Goal: Information Seeking & Learning: Learn about a topic

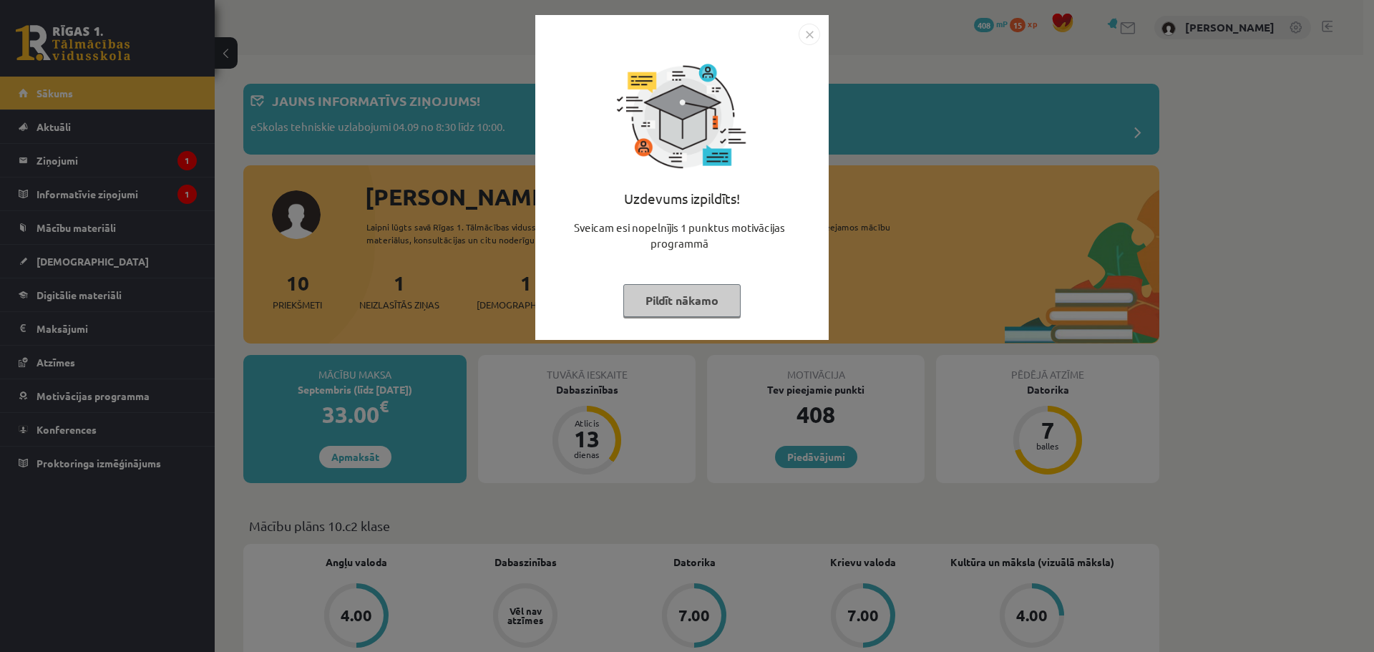
click at [663, 309] on button "Pildīt nākamo" at bounding box center [681, 300] width 117 height 33
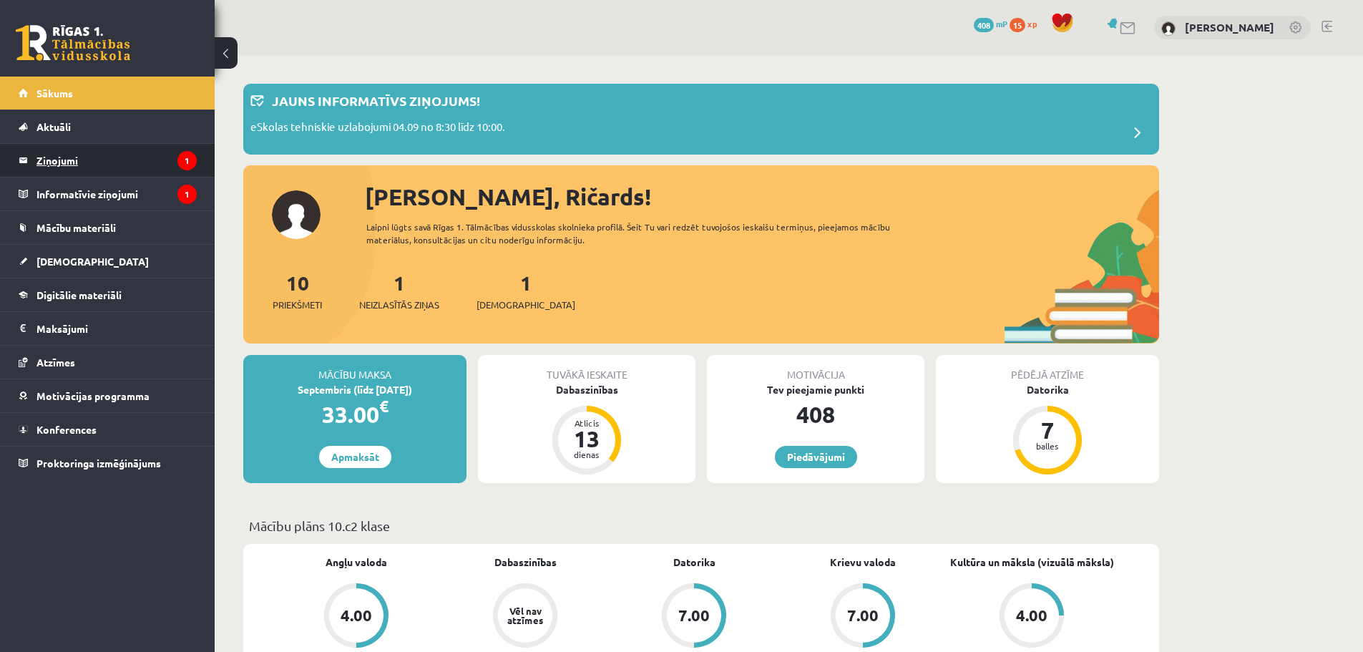
click at [144, 162] on legend "Ziņojumi 1" at bounding box center [116, 160] width 160 height 33
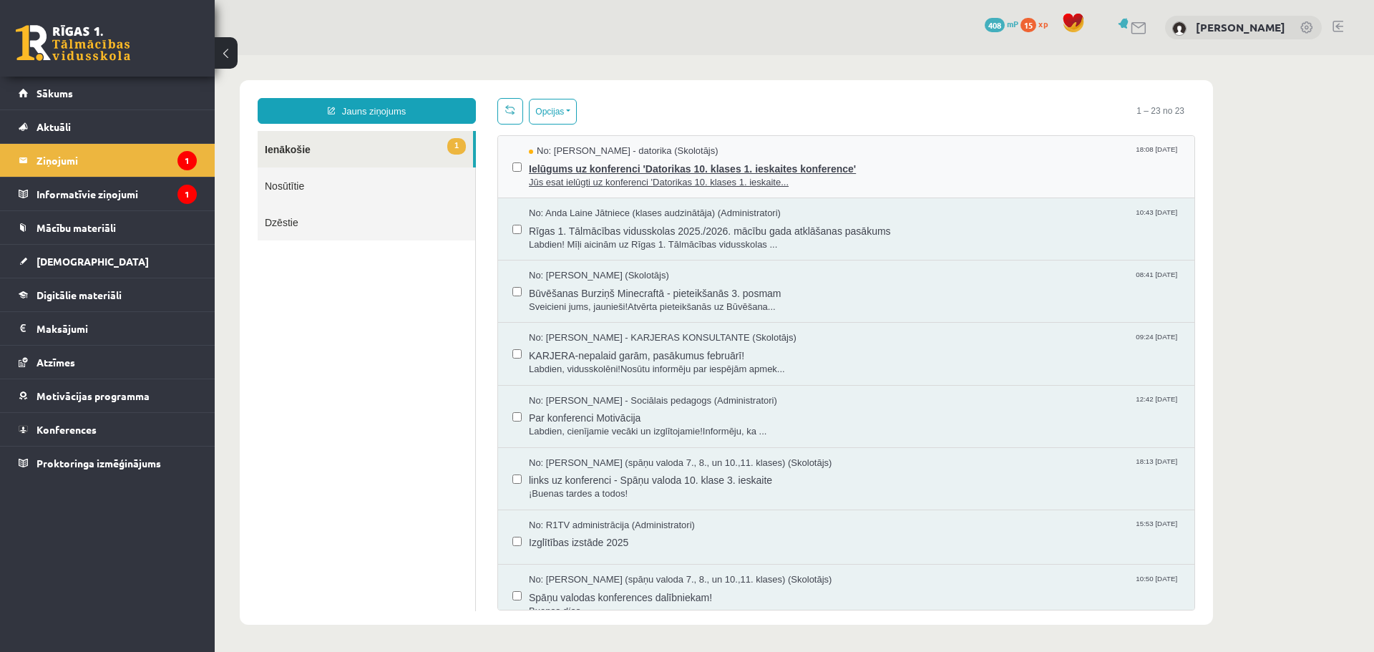
click at [673, 165] on span "Ielūgums uz konferenci 'Datorikas 10. klases 1. ieskaites konference'" at bounding box center [854, 167] width 651 height 18
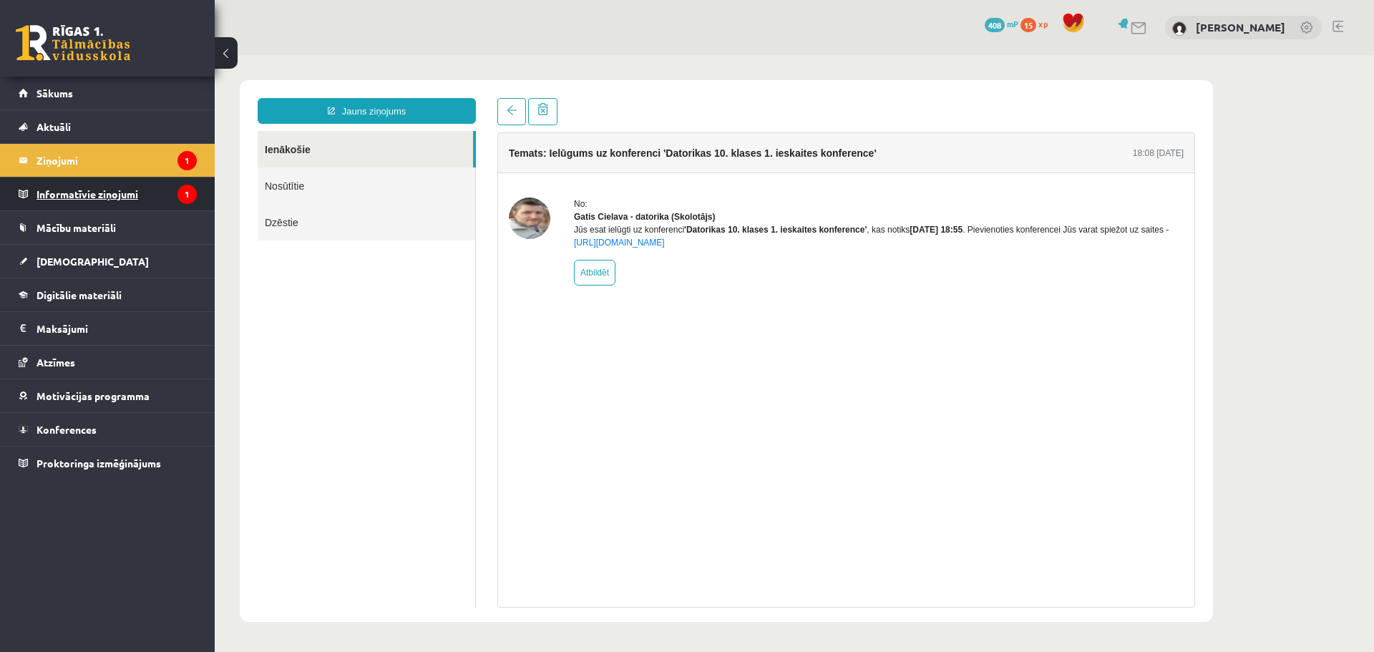
click at [137, 188] on legend "Informatīvie ziņojumi 1" at bounding box center [116, 193] width 160 height 33
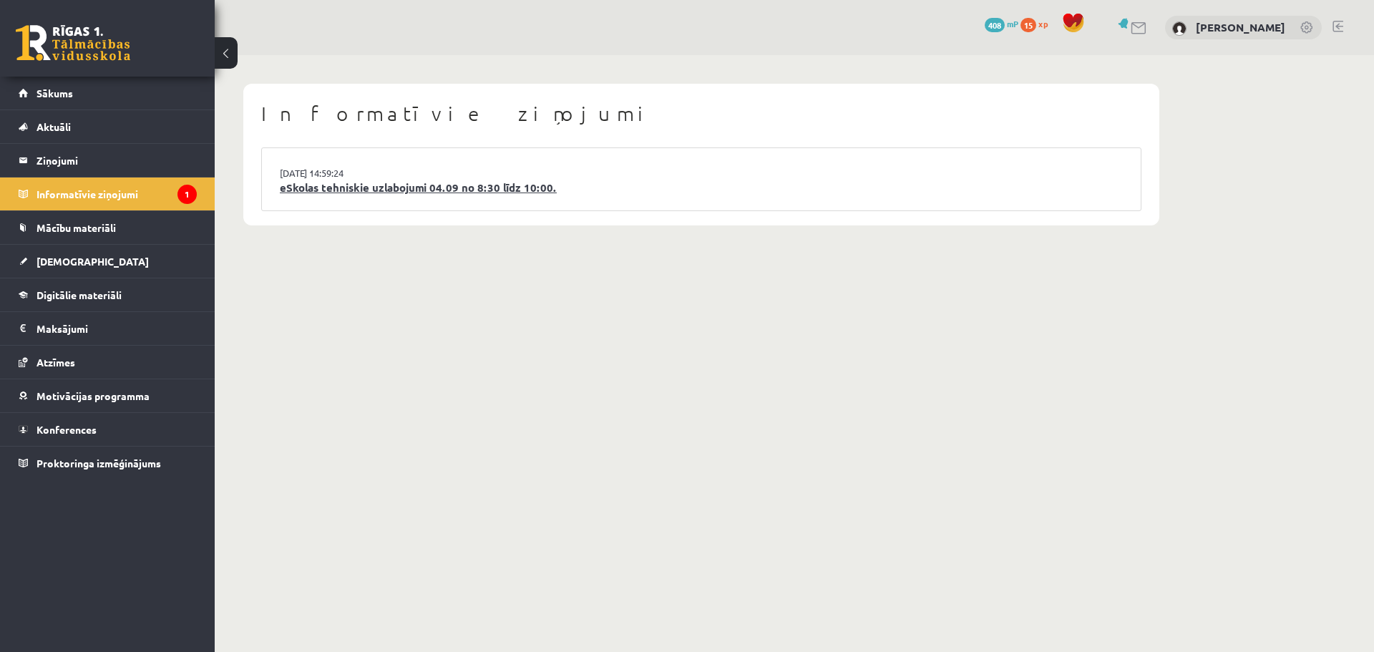
click at [356, 188] on link "eSkolas tehniskie uzlabojumi 04.09 no 8:30 līdz 10:00." at bounding box center [701, 188] width 843 height 16
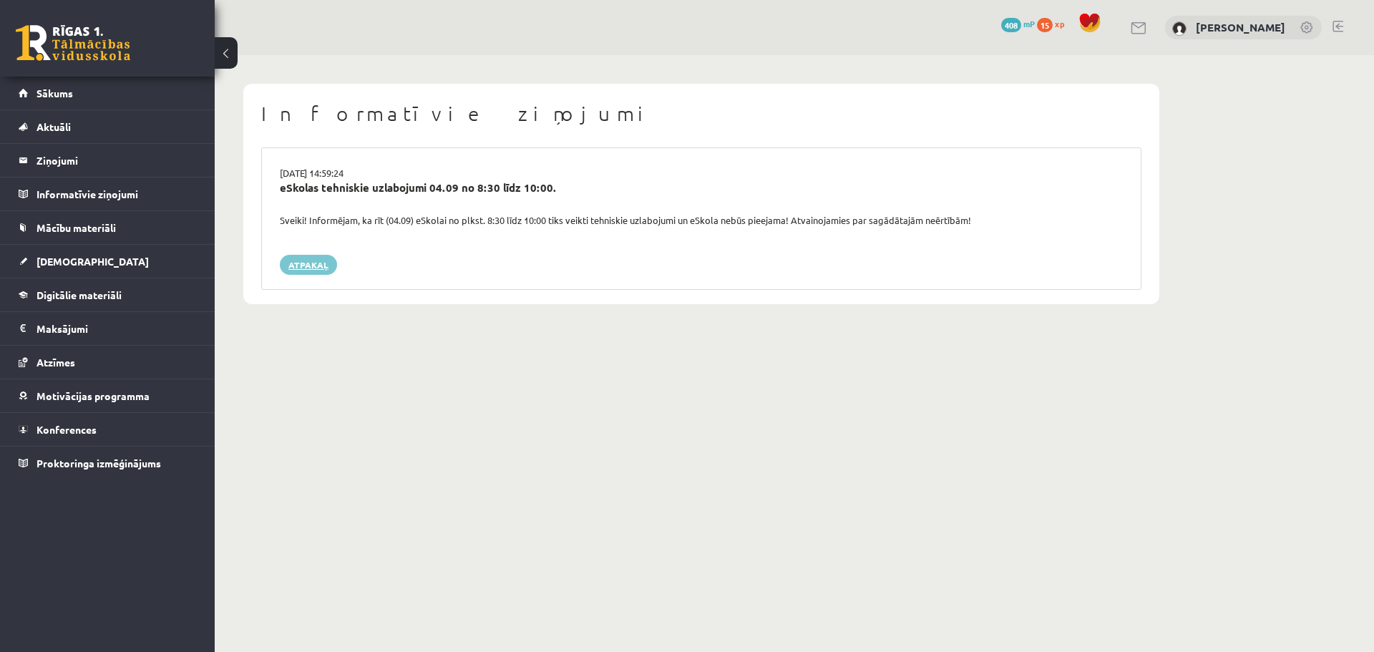
click at [326, 267] on link "Atpakaļ" at bounding box center [308, 265] width 57 height 20
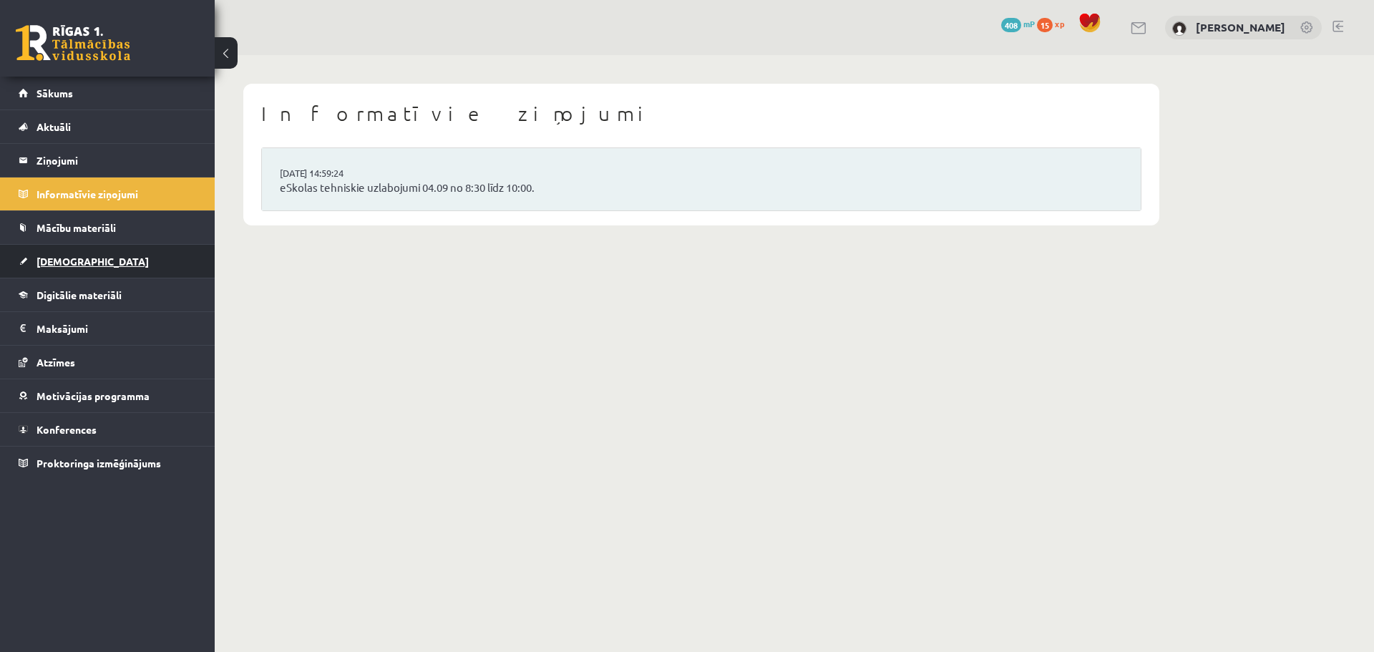
click at [96, 258] on link "[DEMOGRAPHIC_DATA]" at bounding box center [108, 261] width 178 height 33
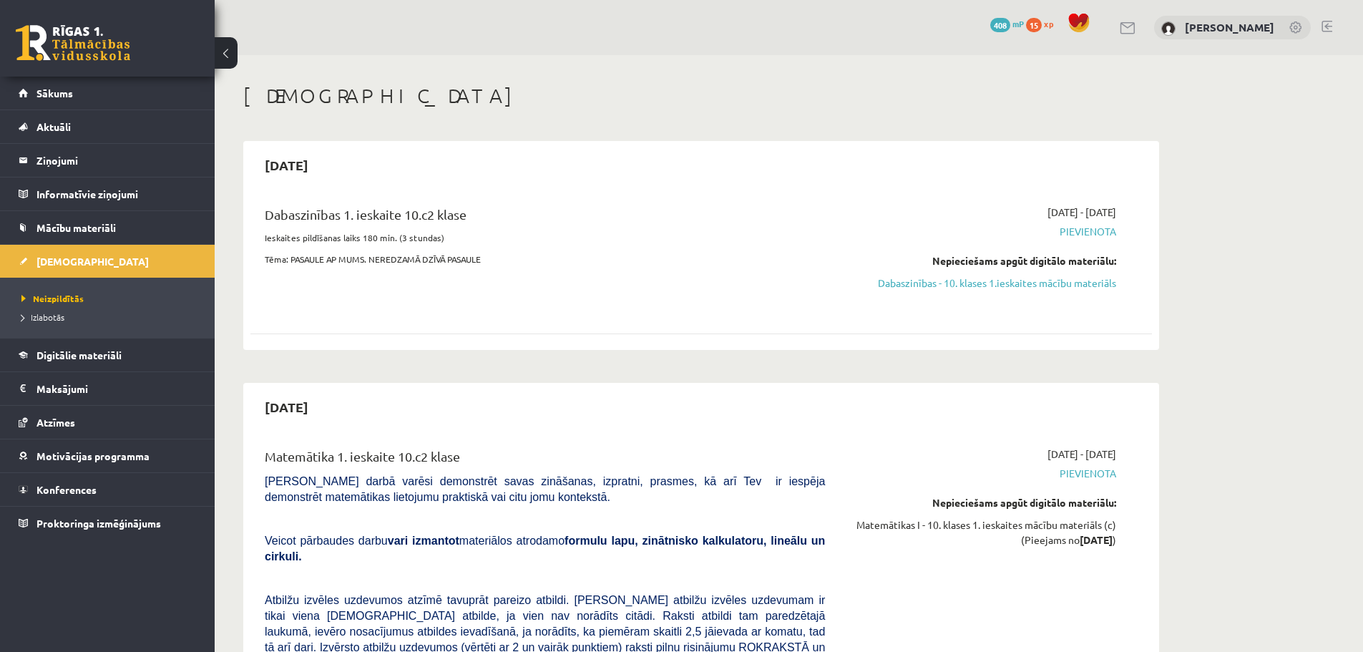
drag, startPoint x: 1024, startPoint y: 286, endPoint x: 777, endPoint y: 42, distance: 347.5
click at [1024, 286] on link "Dabaszinības - 10. klases 1.ieskaites mācību materiāls" at bounding box center [981, 282] width 270 height 15
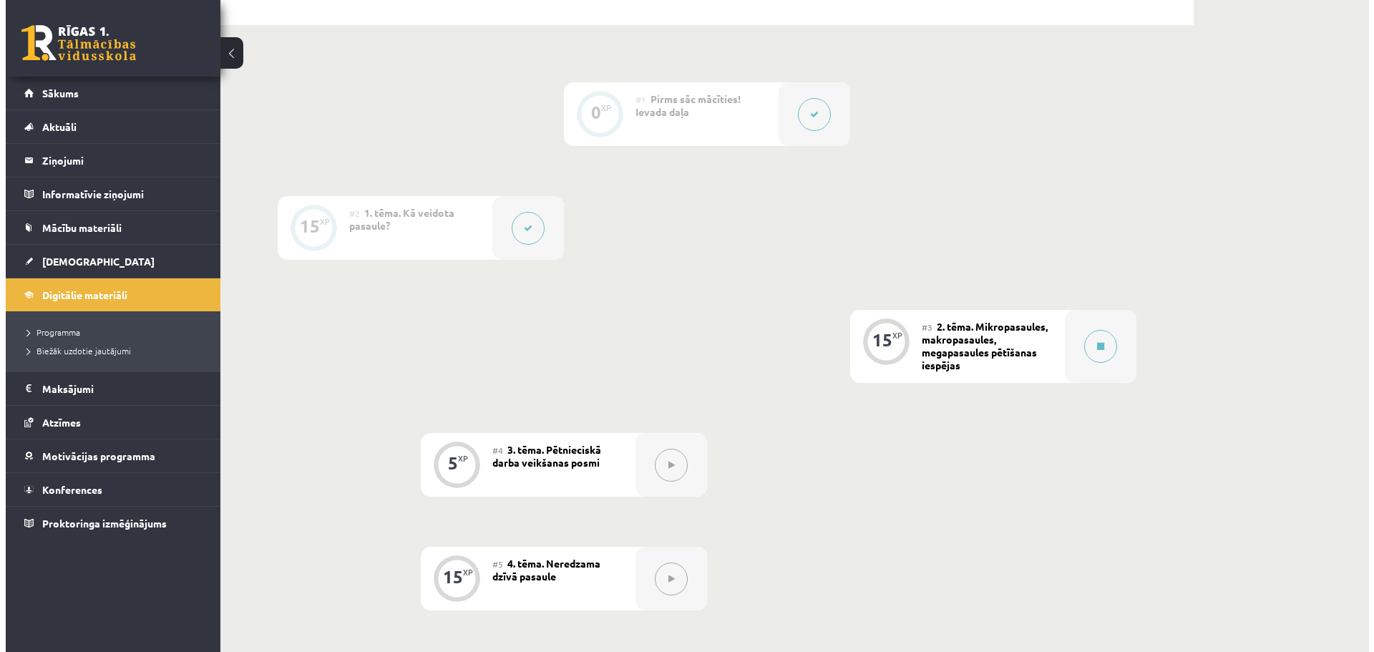
scroll to position [358, 0]
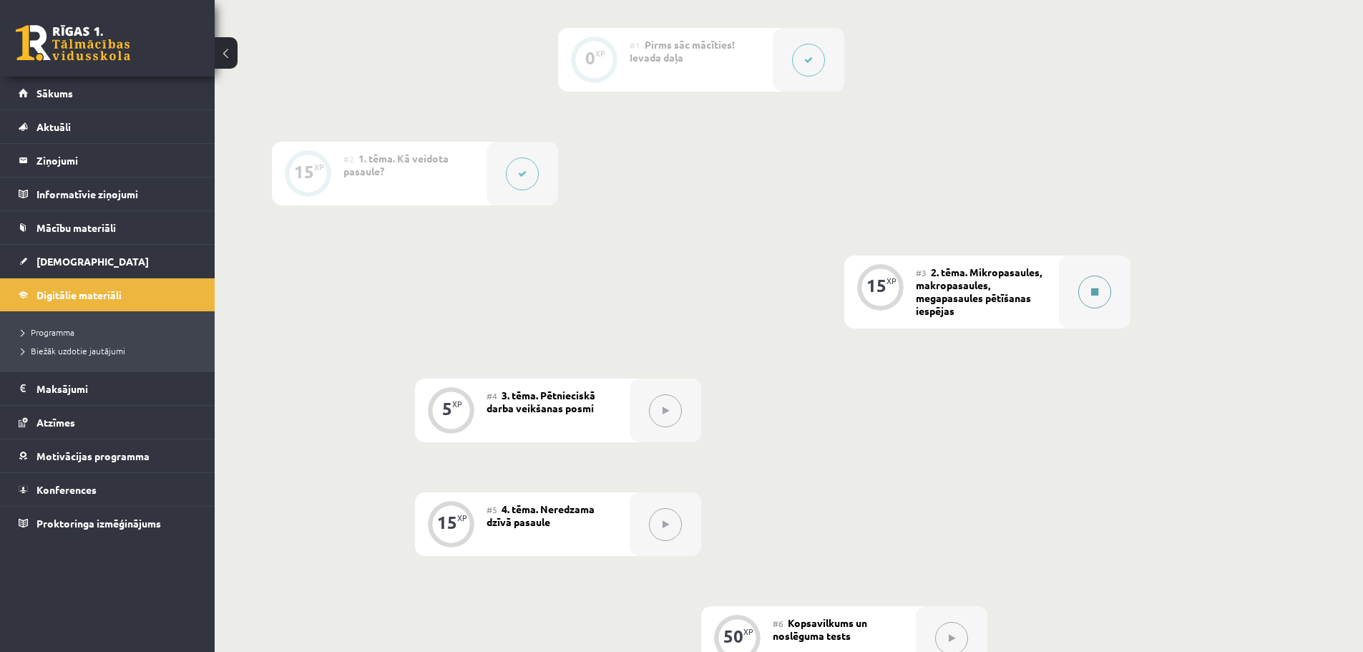
click at [1088, 301] on button at bounding box center [1094, 291] width 33 height 33
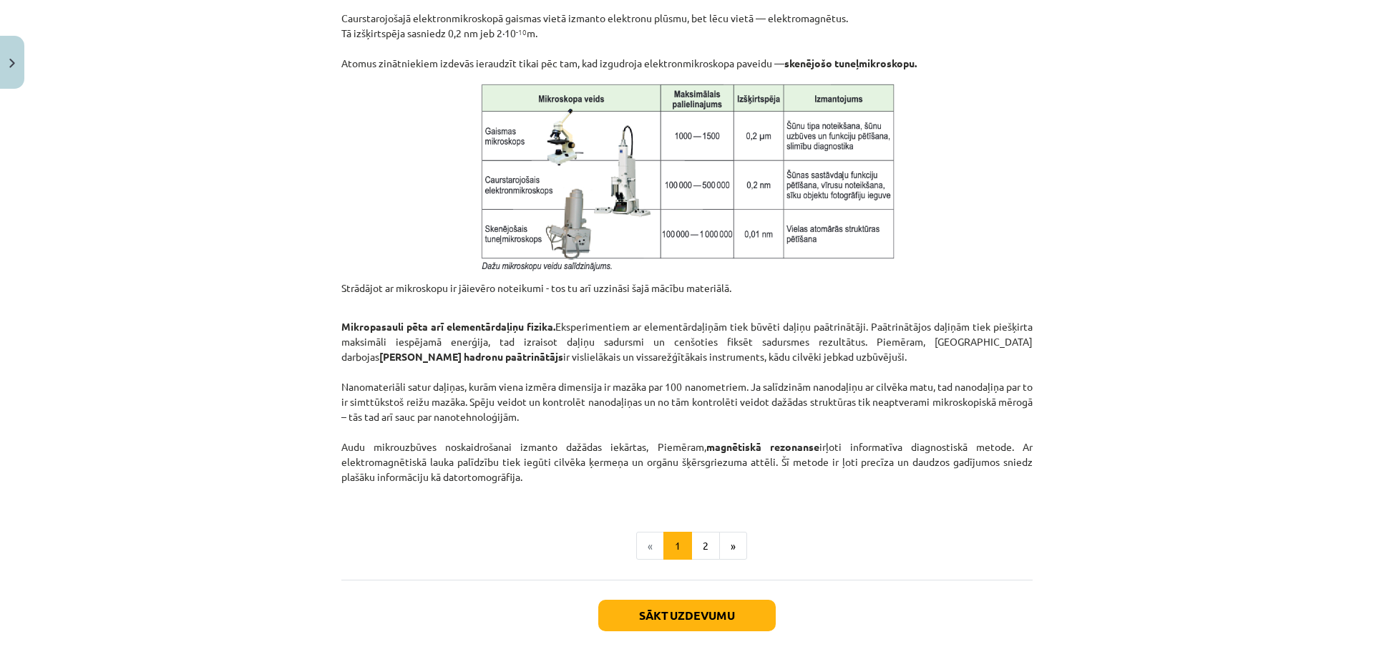
scroll to position [1095, 0]
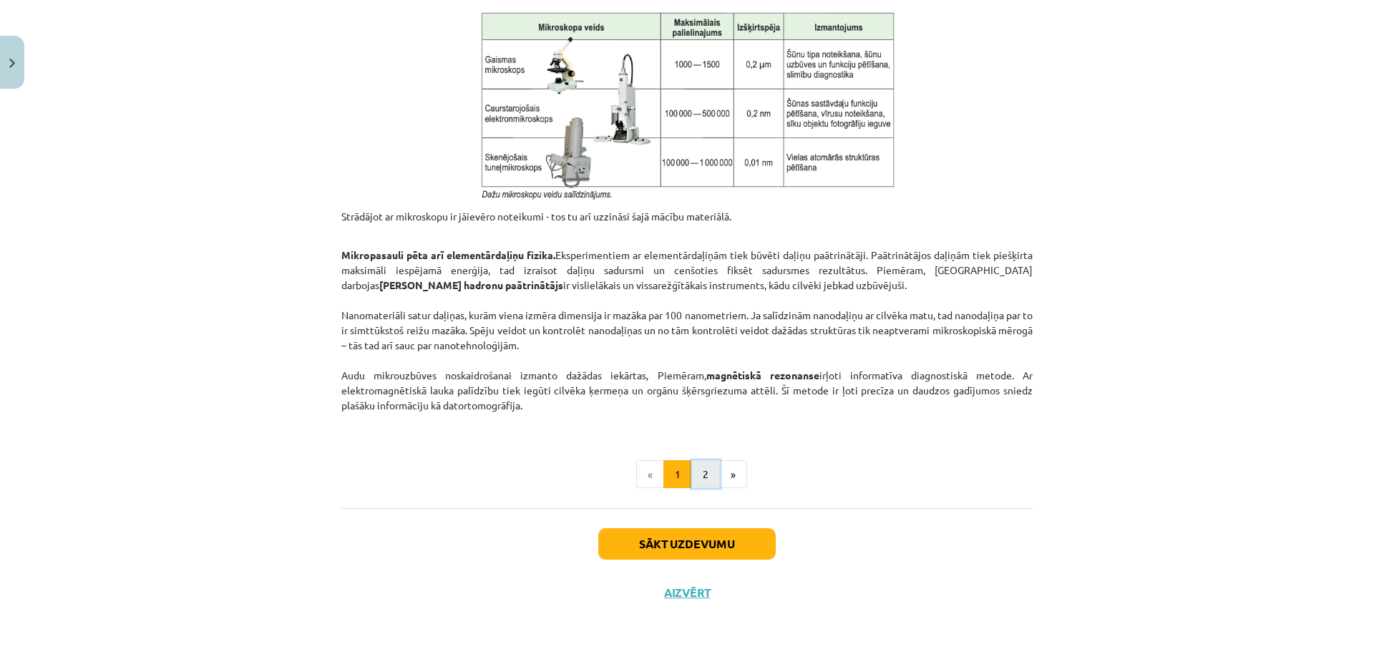
click at [707, 475] on button "2" at bounding box center [705, 474] width 29 height 29
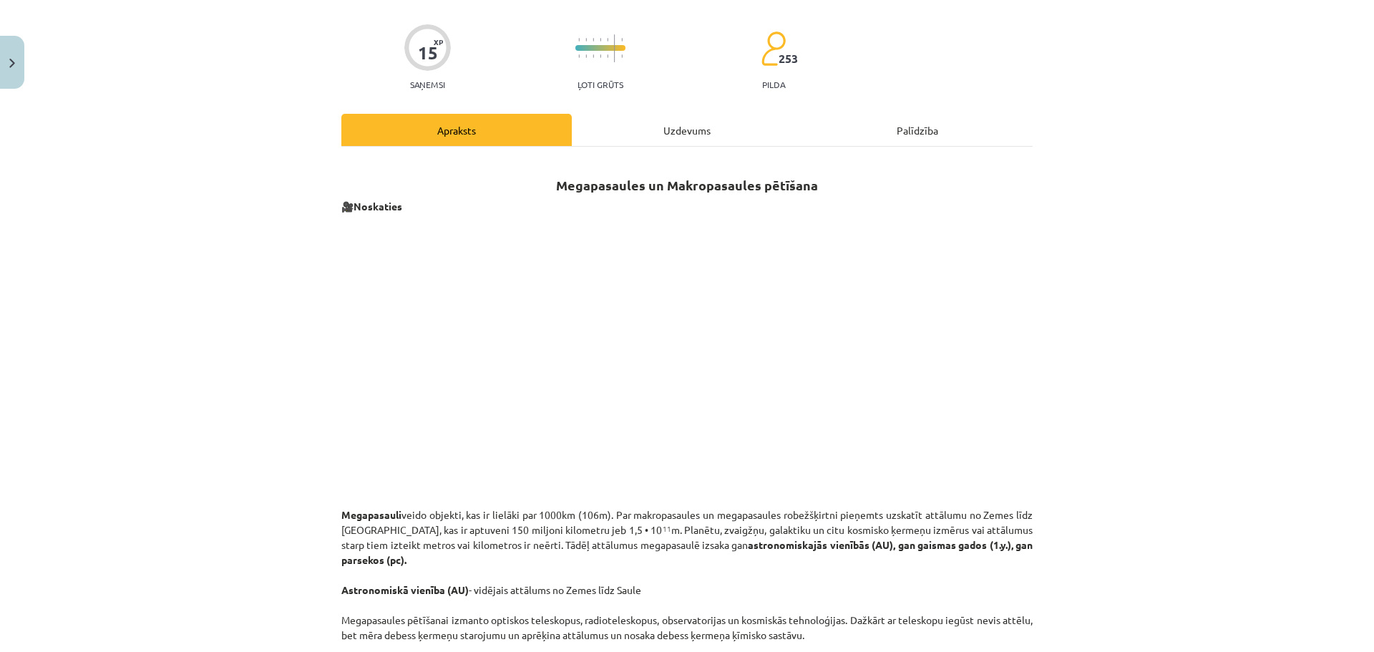
scroll to position [165, 0]
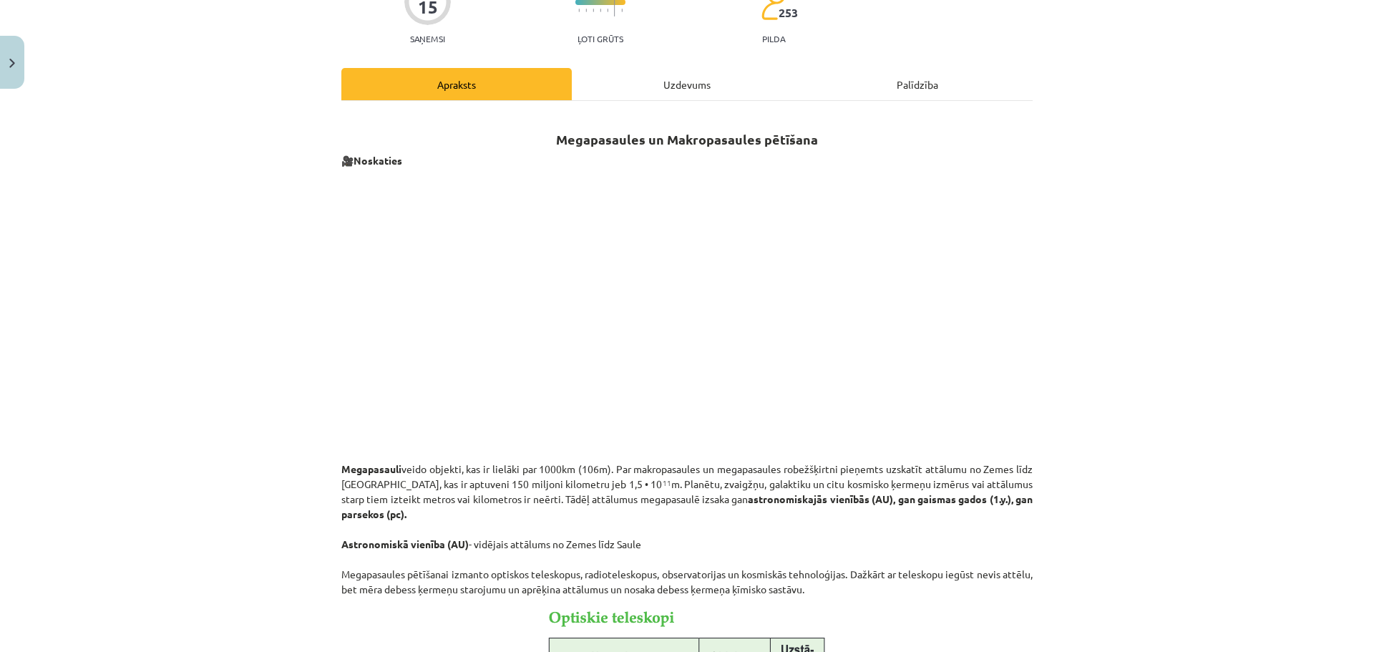
drag, startPoint x: 1024, startPoint y: 368, endPoint x: 973, endPoint y: 313, distance: 75.9
click at [973, 313] on p at bounding box center [686, 307] width 691 height 261
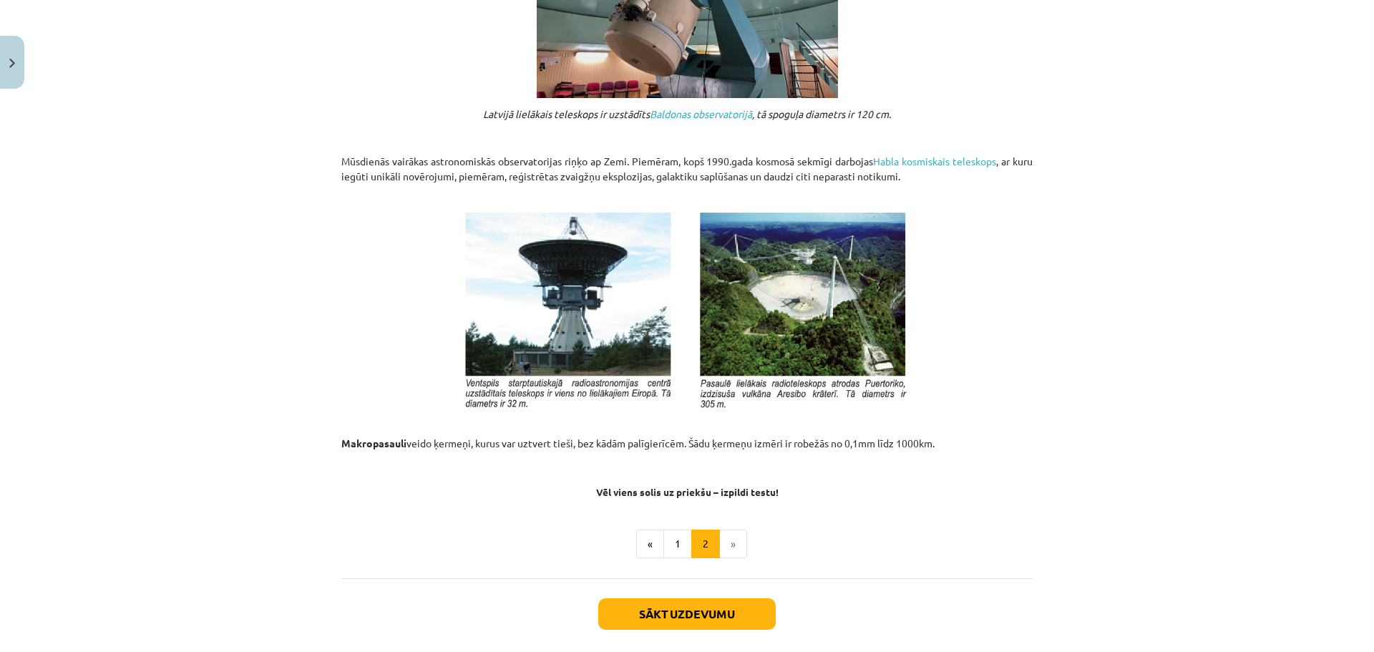
scroll to position [1453, 0]
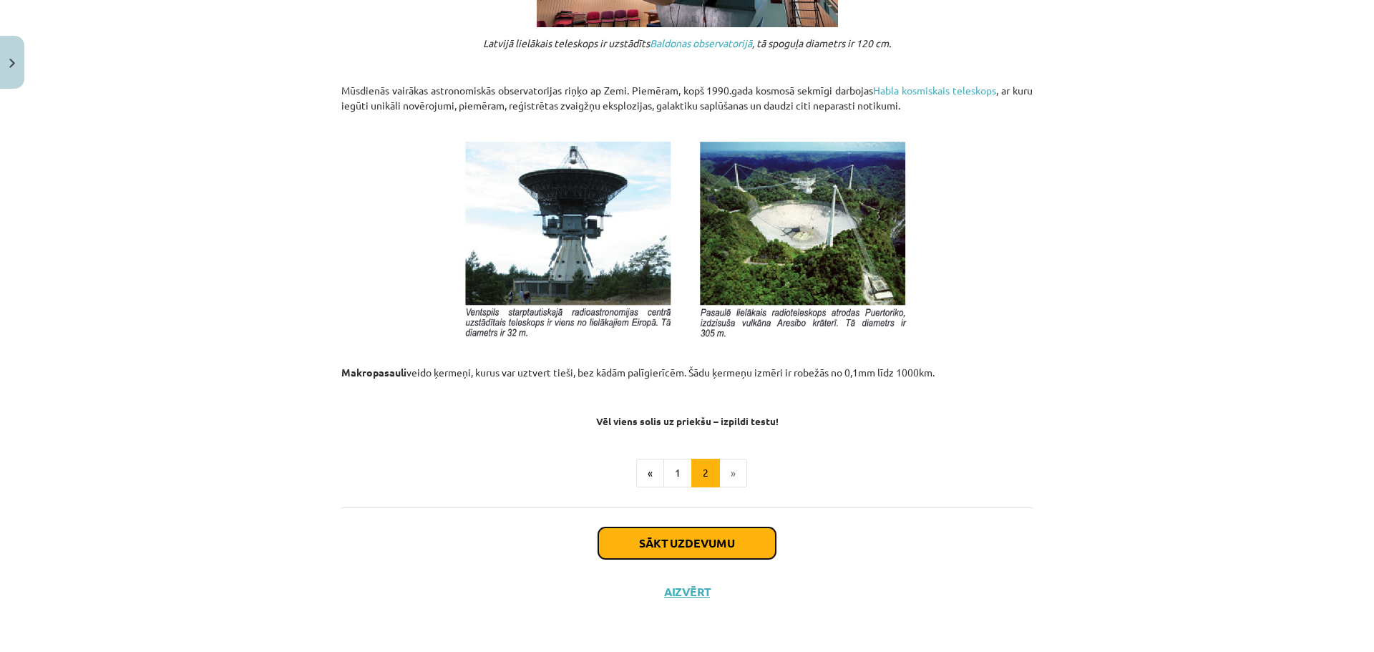
click at [711, 540] on button "Sākt uzdevumu" at bounding box center [686, 542] width 177 height 31
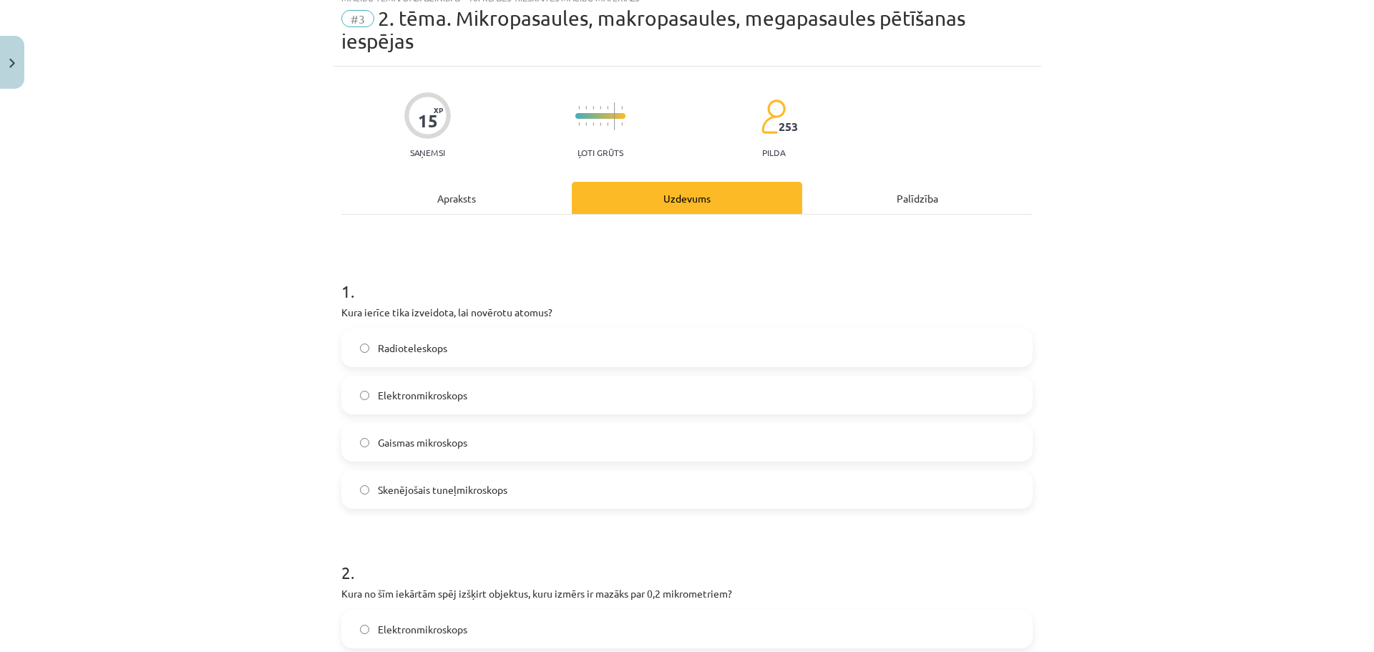
scroll to position [36, 0]
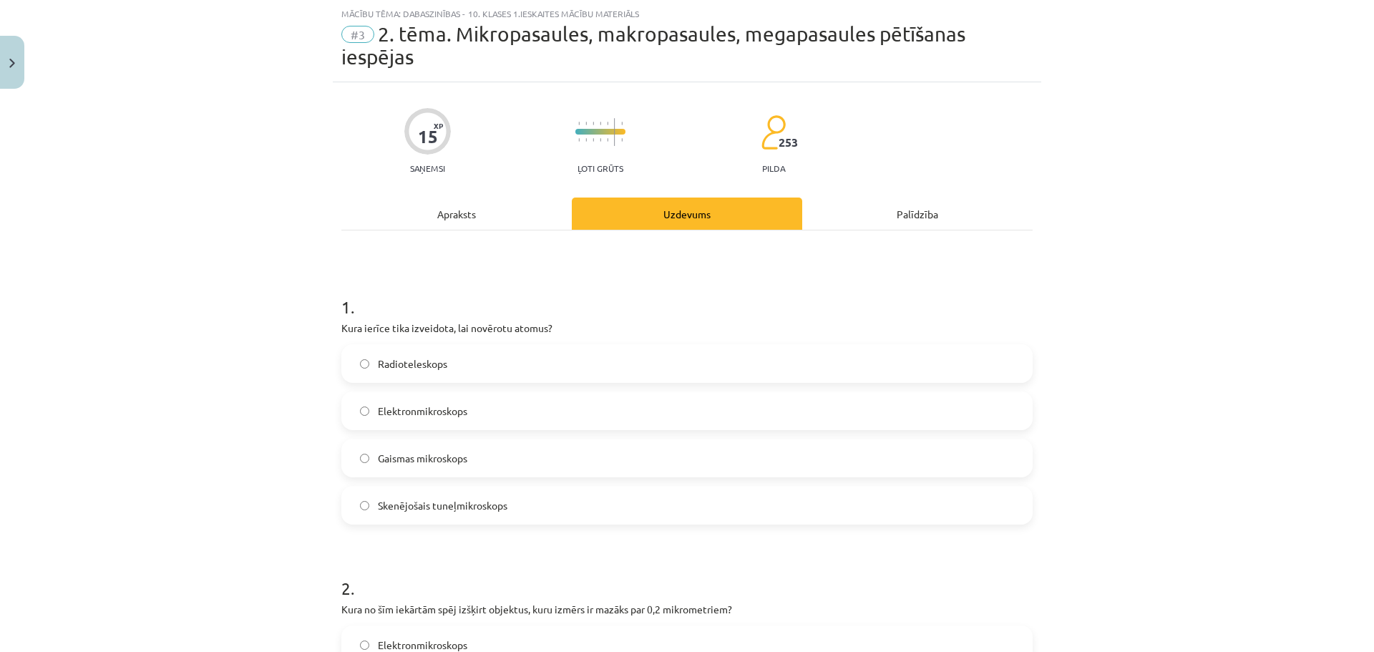
click at [446, 223] on div "Apraksts" at bounding box center [456, 213] width 230 height 32
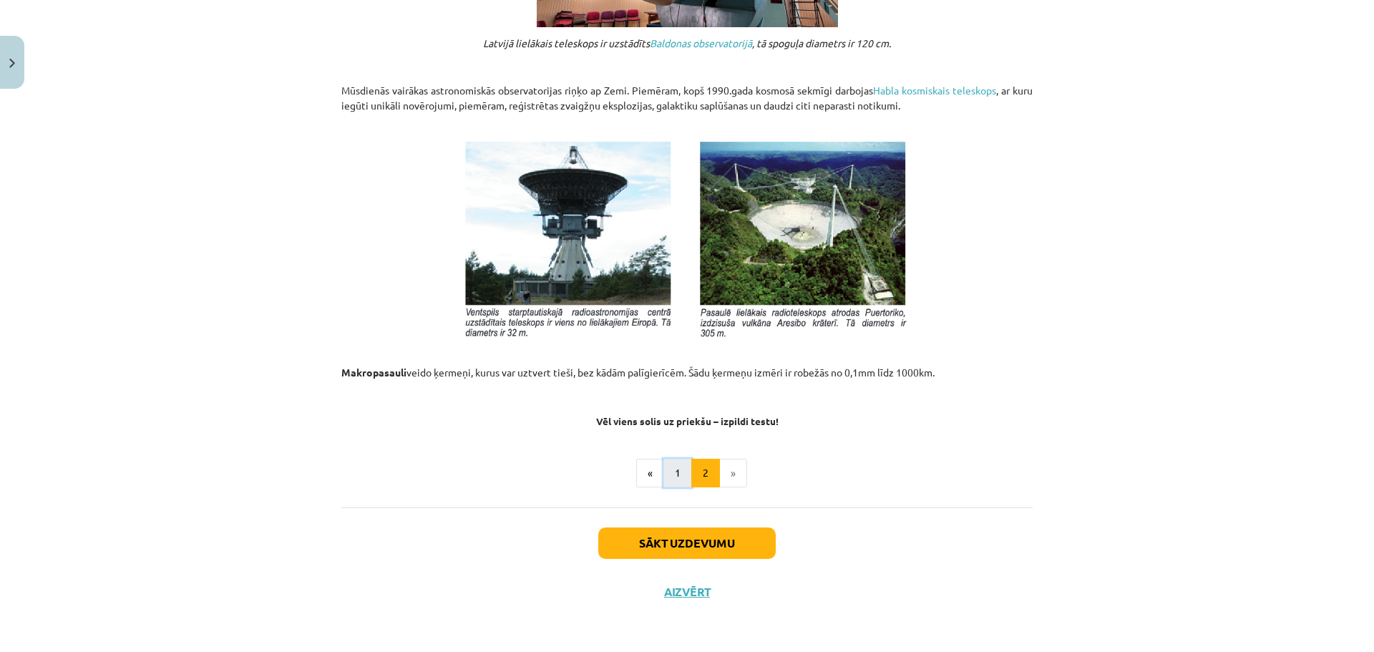
click at [669, 461] on button "1" at bounding box center [677, 473] width 29 height 29
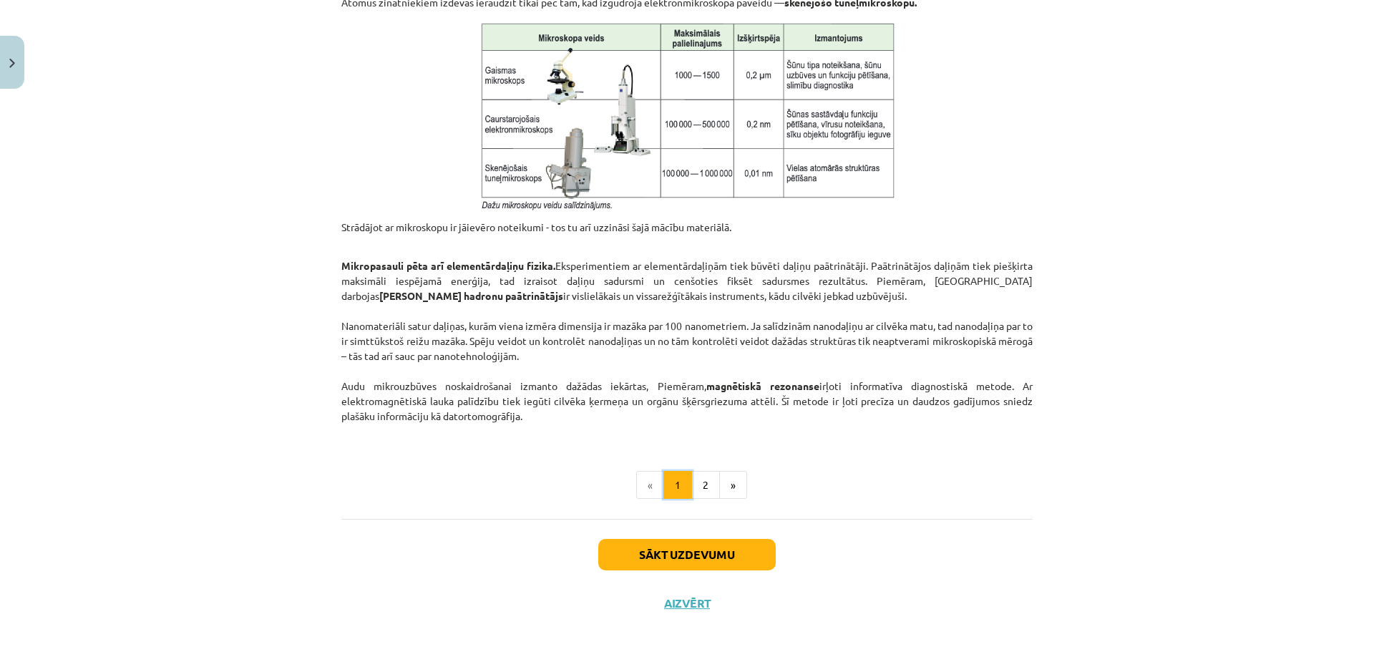
scroll to position [1095, 0]
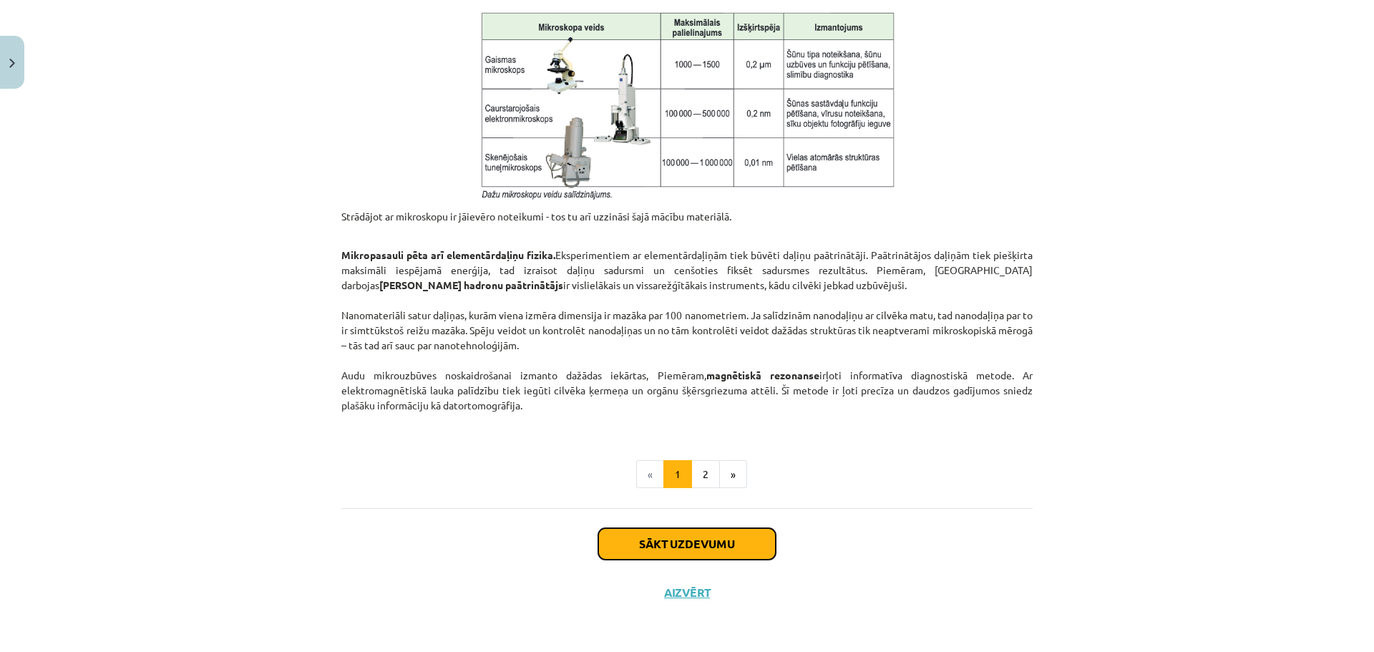
click at [749, 550] on button "Sākt uzdevumu" at bounding box center [686, 543] width 177 height 31
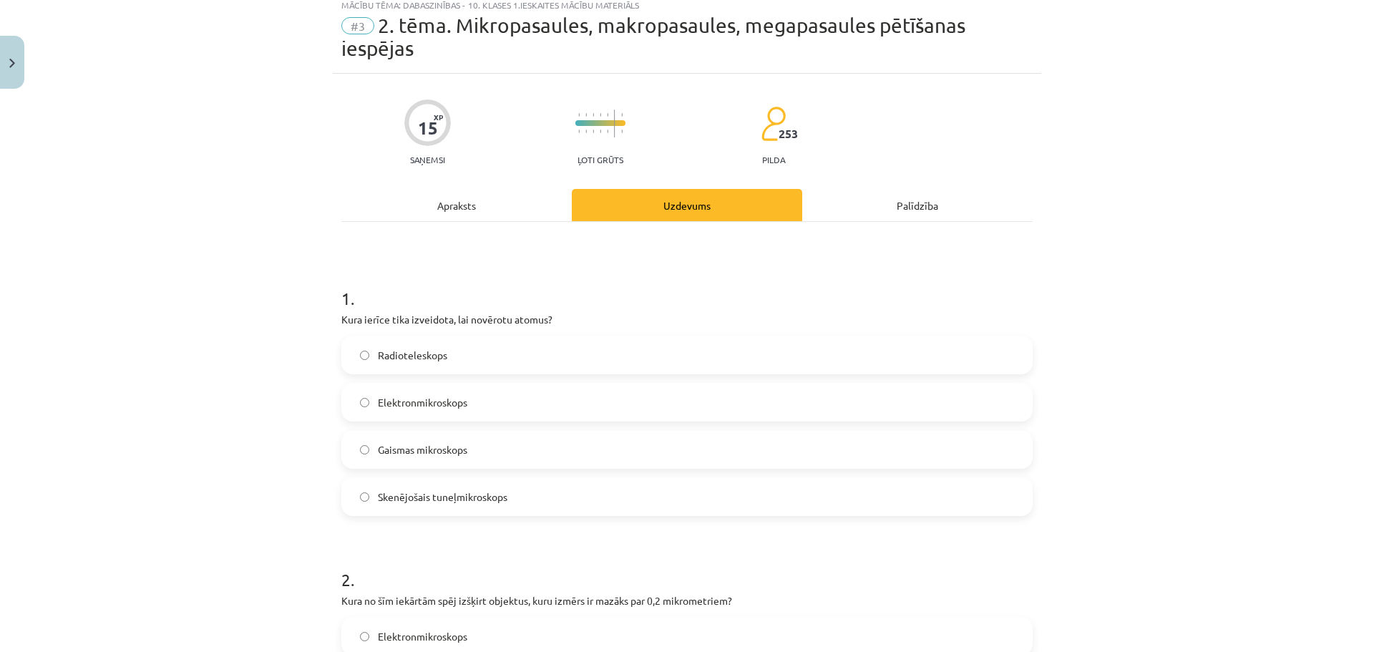
scroll to position [36, 0]
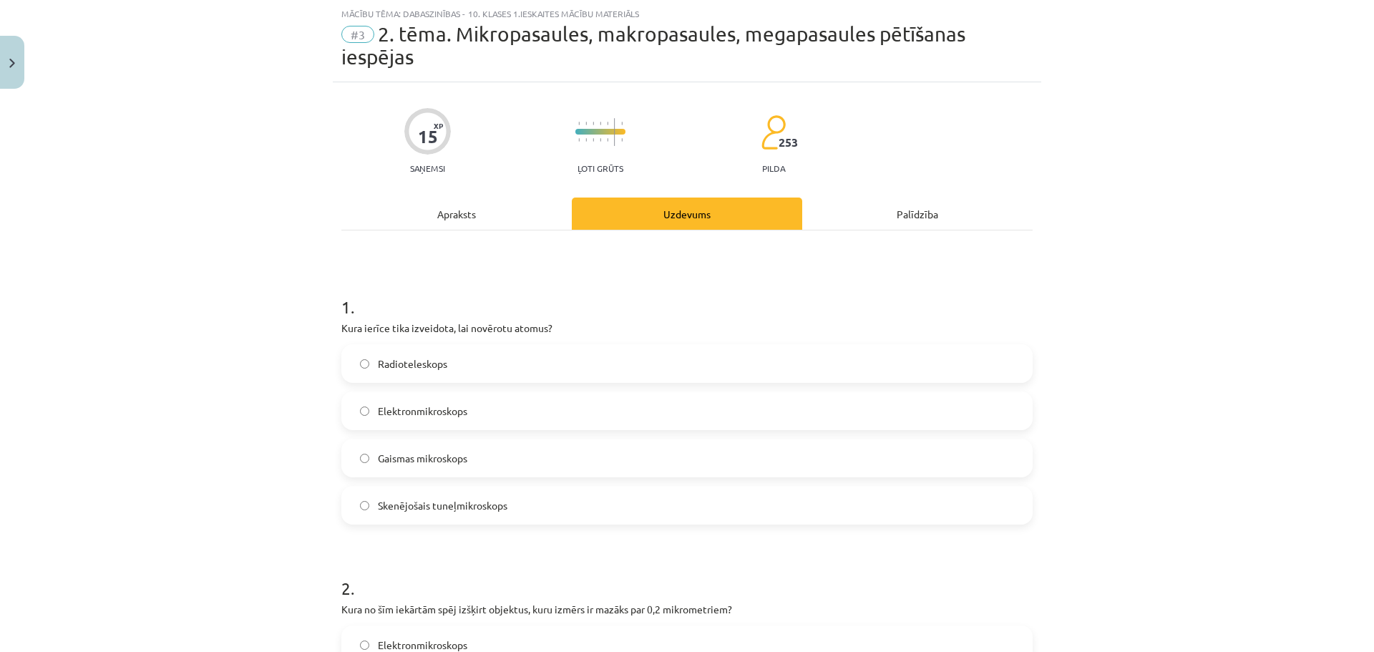
click at [497, 507] on span "Skenējošais tuneļmikroskops" at bounding box center [442, 505] width 129 height 15
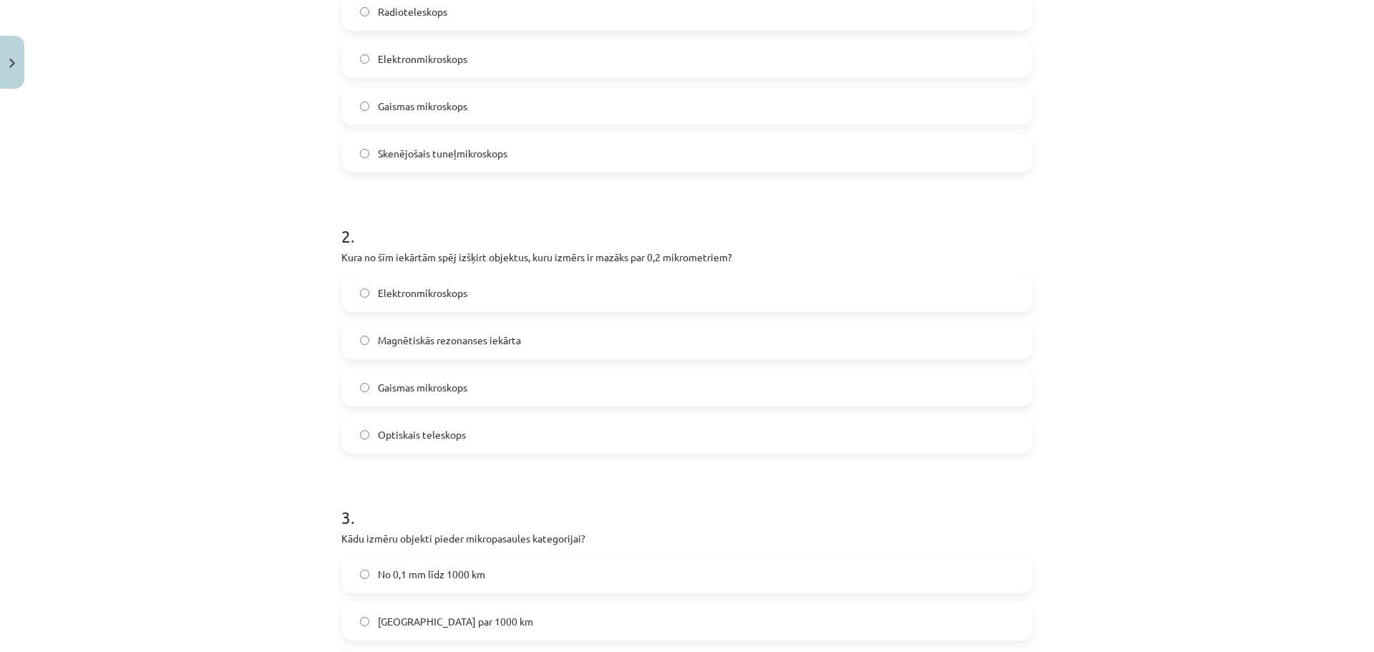
scroll to position [393, 0]
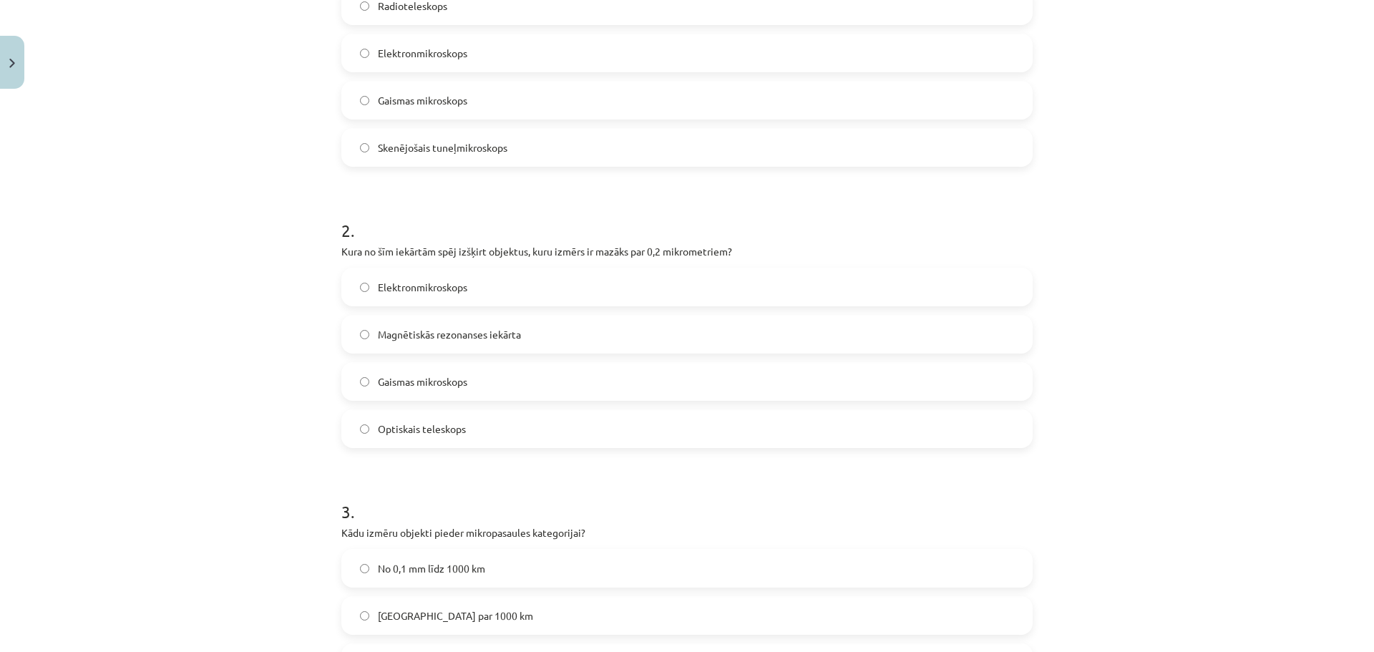
click at [510, 371] on label "Gaismas mikroskops" at bounding box center [687, 381] width 688 height 36
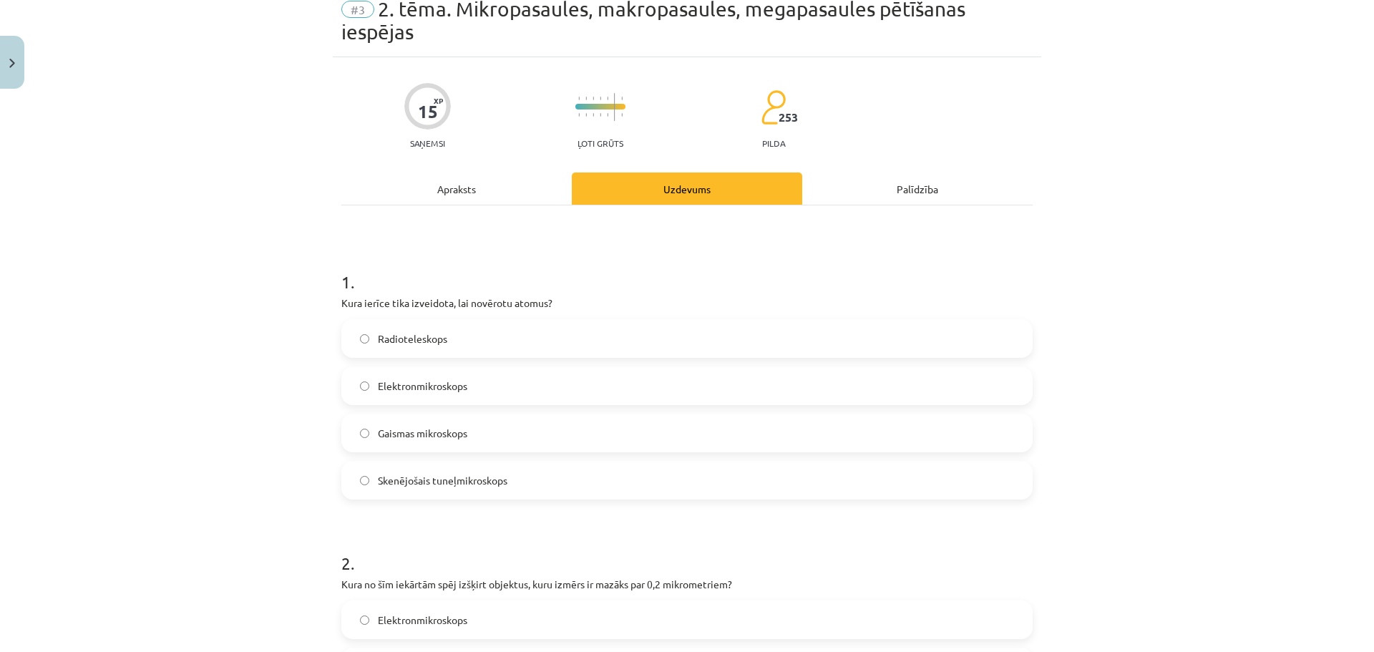
scroll to position [36, 0]
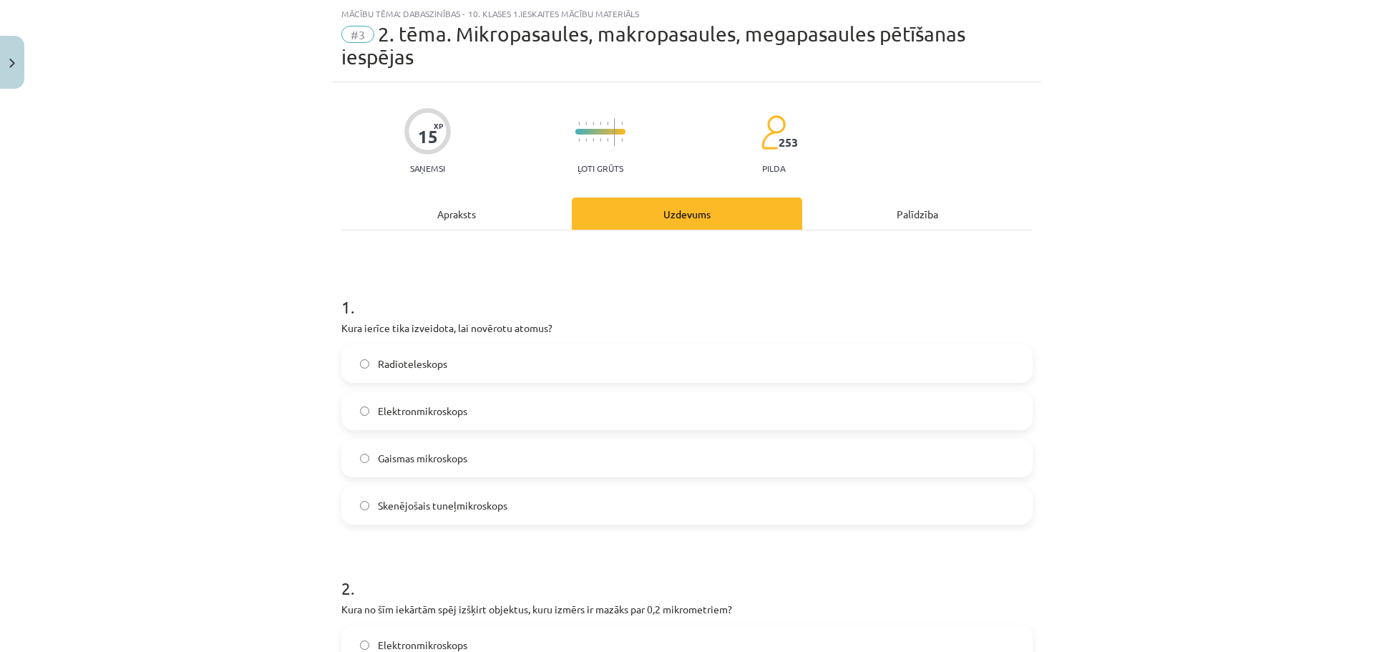
click at [480, 220] on div "Apraksts" at bounding box center [456, 213] width 230 height 32
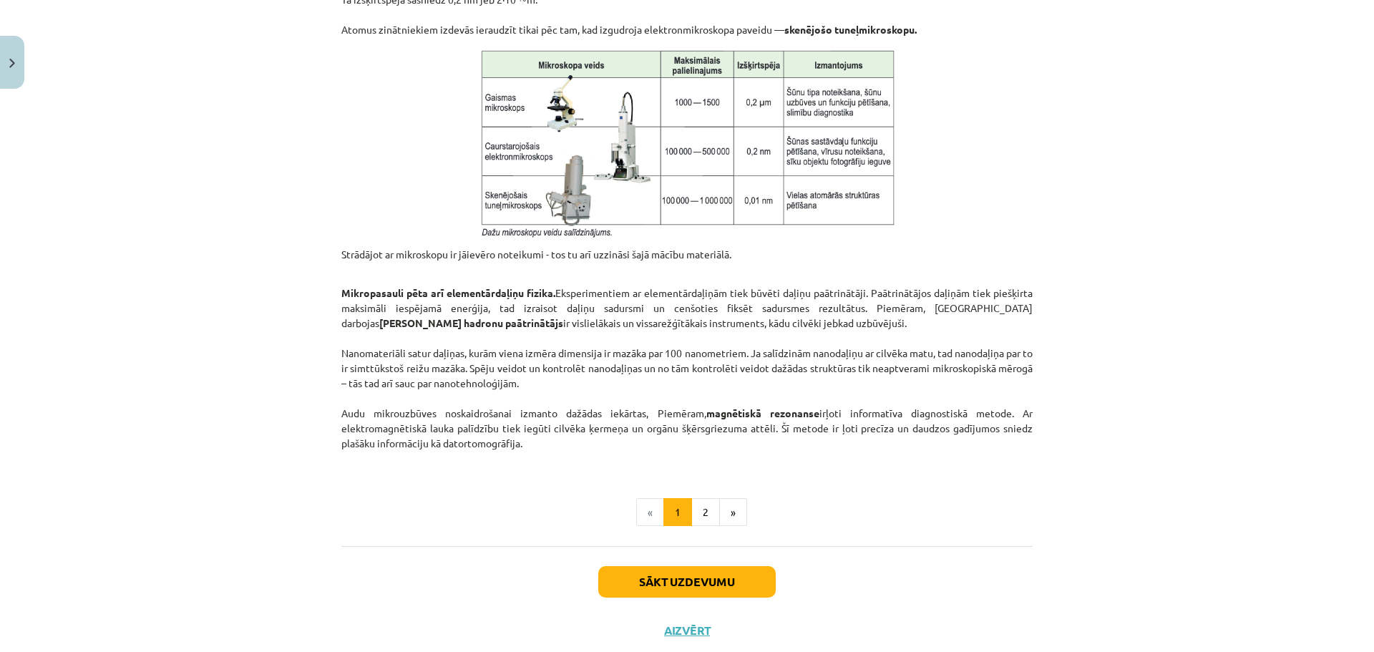
scroll to position [1095, 0]
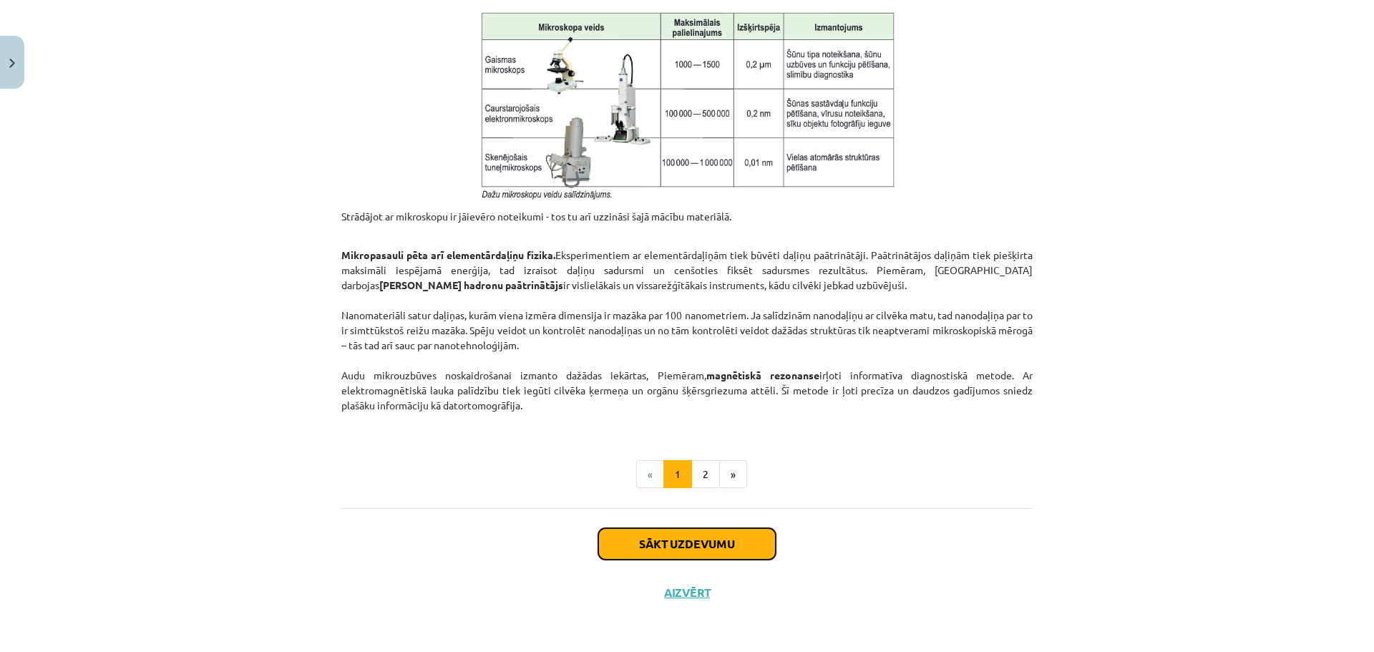
click at [676, 539] on button "Sākt uzdevumu" at bounding box center [686, 543] width 177 height 31
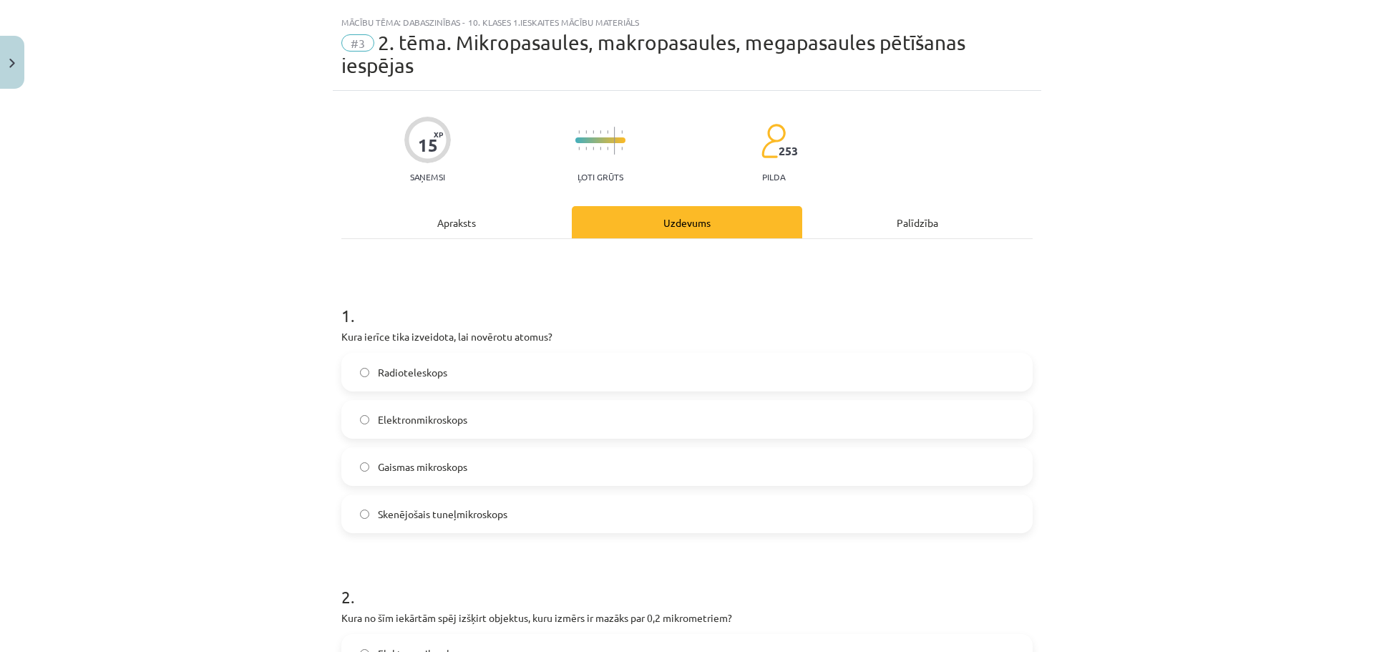
scroll to position [0, 0]
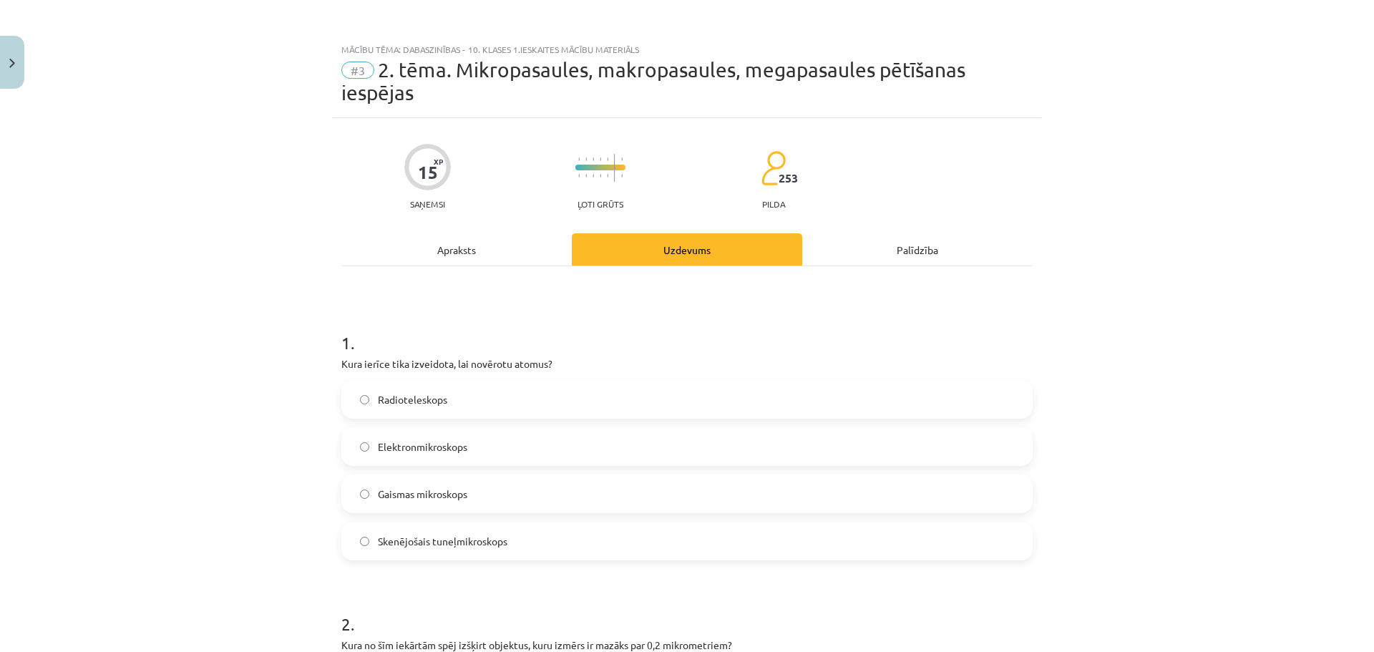
click at [471, 238] on div "Apraksts" at bounding box center [456, 249] width 230 height 32
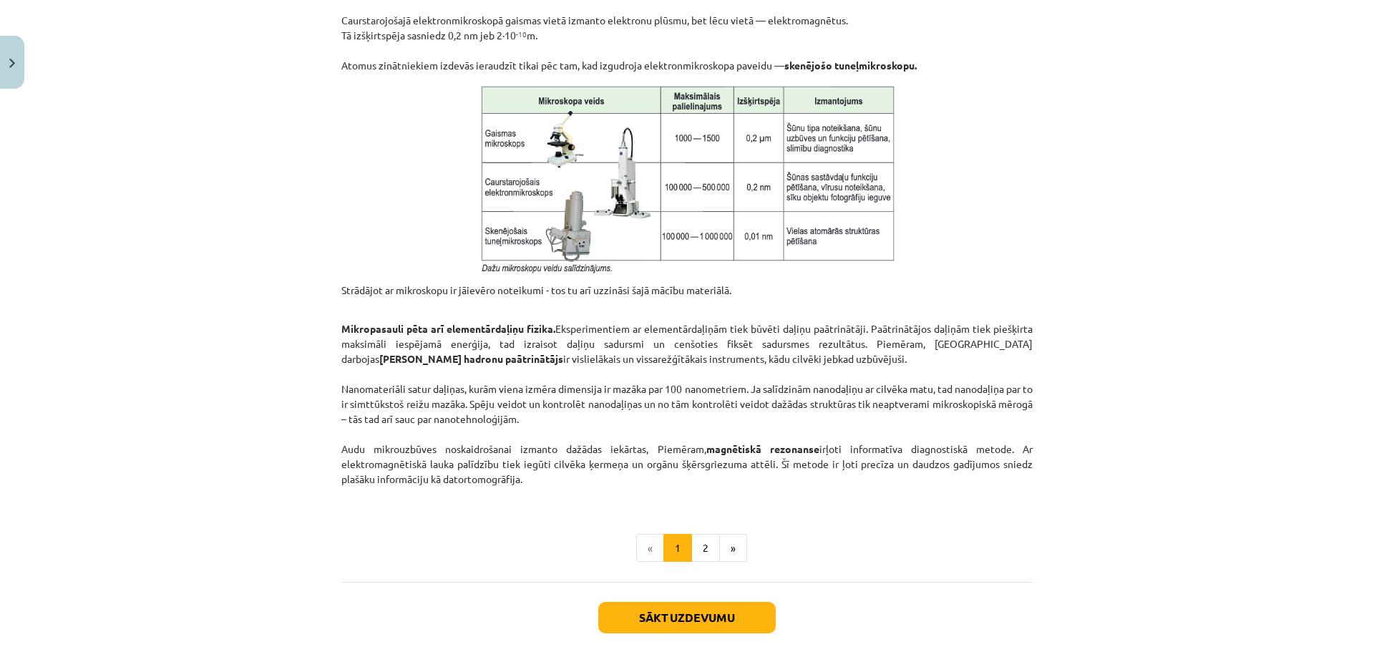
scroll to position [1095, 0]
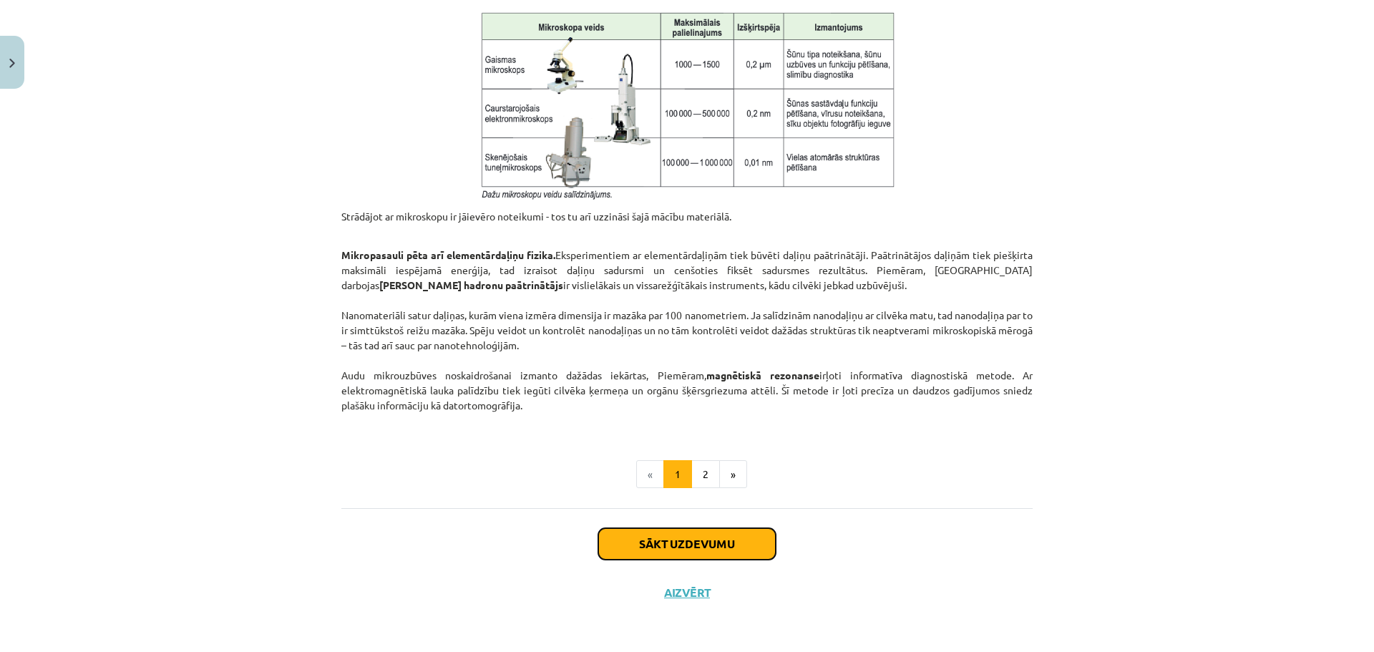
click at [685, 540] on button "Sākt uzdevumu" at bounding box center [686, 543] width 177 height 31
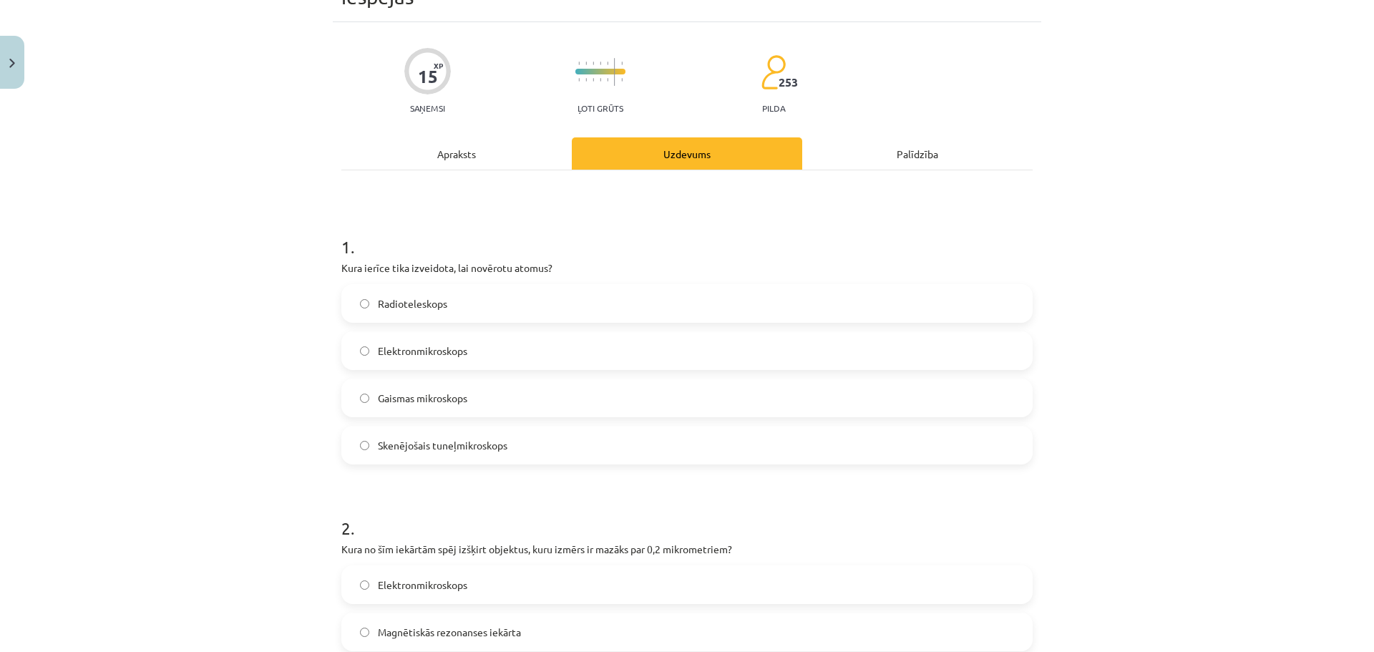
scroll to position [36, 0]
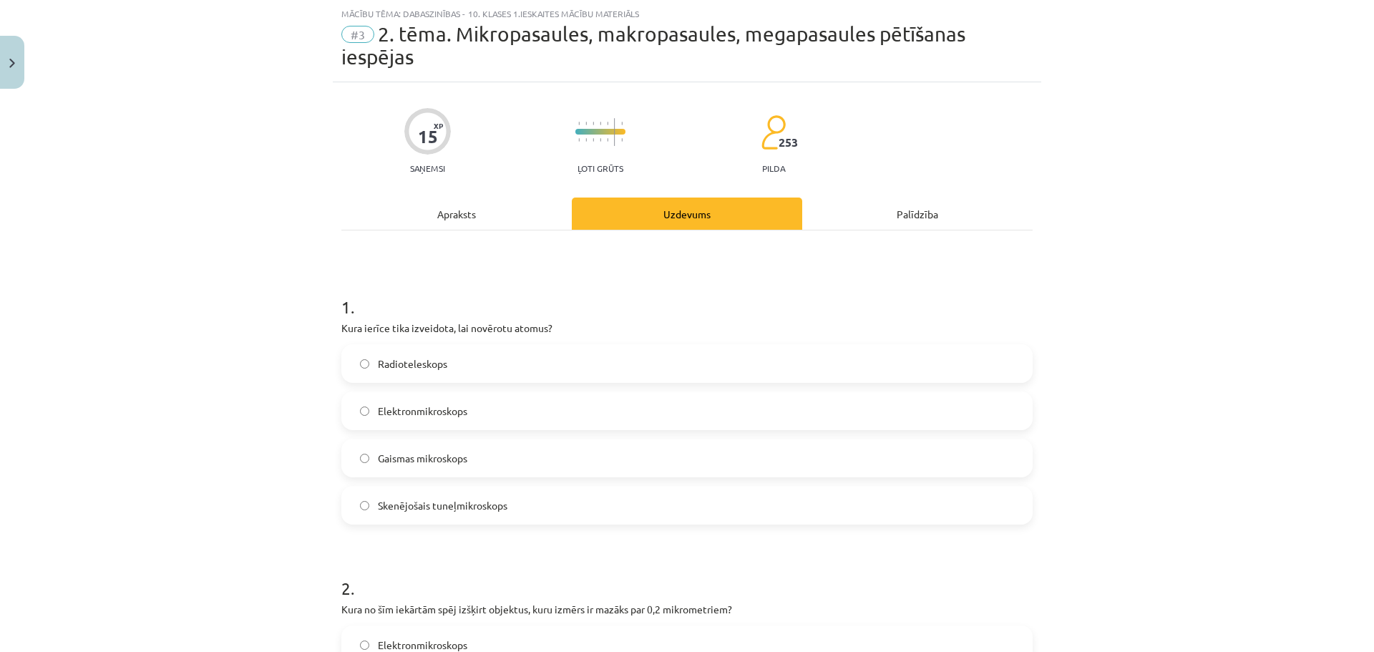
click at [435, 213] on div "Apraksts" at bounding box center [456, 213] width 230 height 32
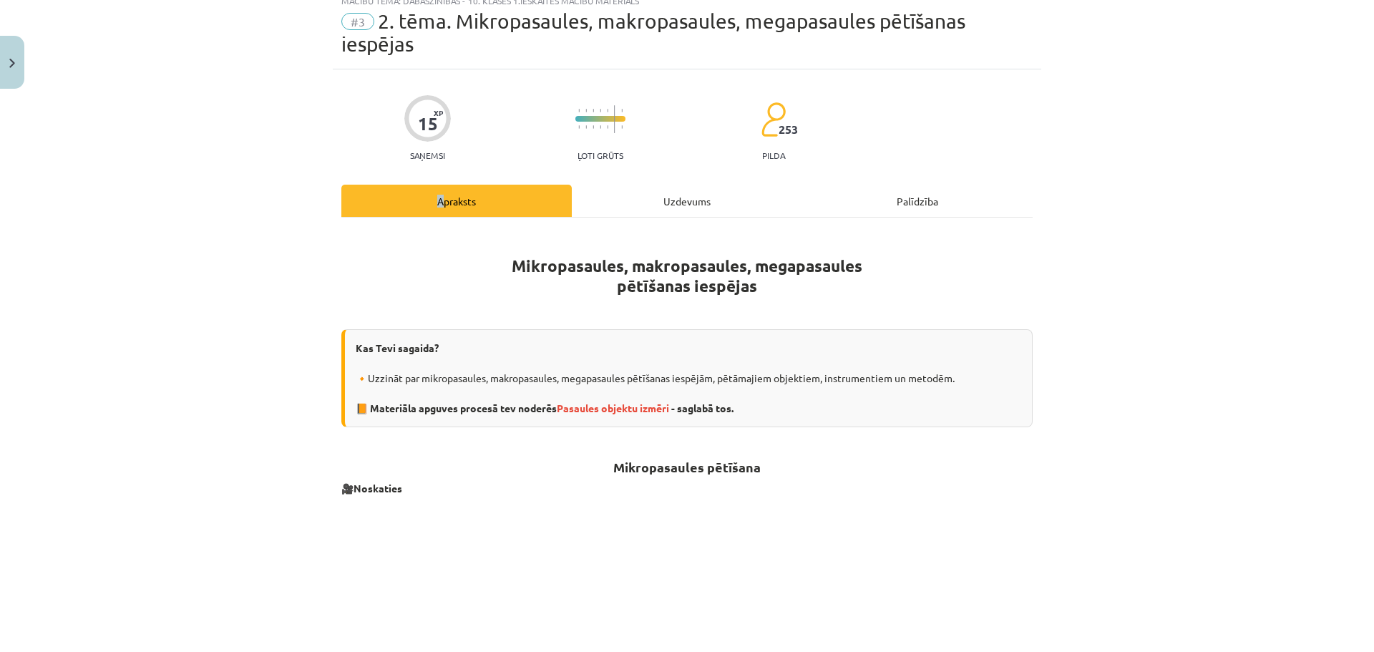
scroll to position [0, 0]
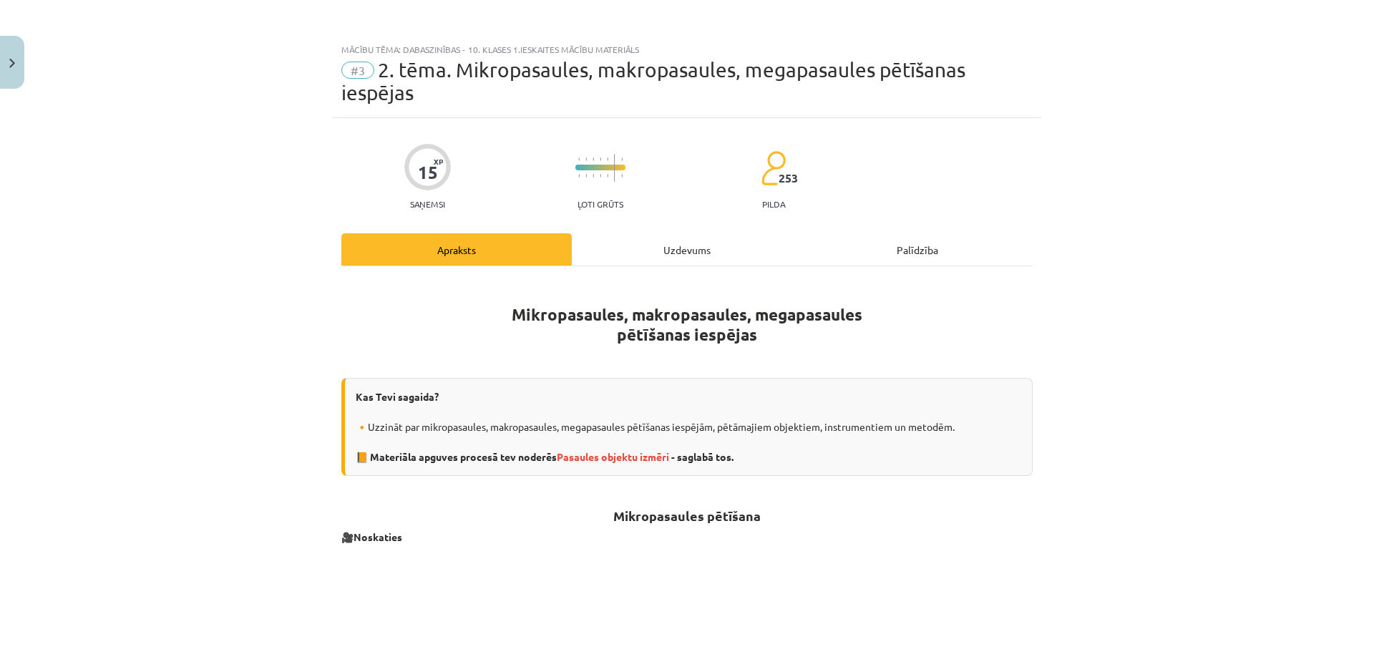
click at [658, 260] on div "Uzdevums" at bounding box center [687, 249] width 230 height 32
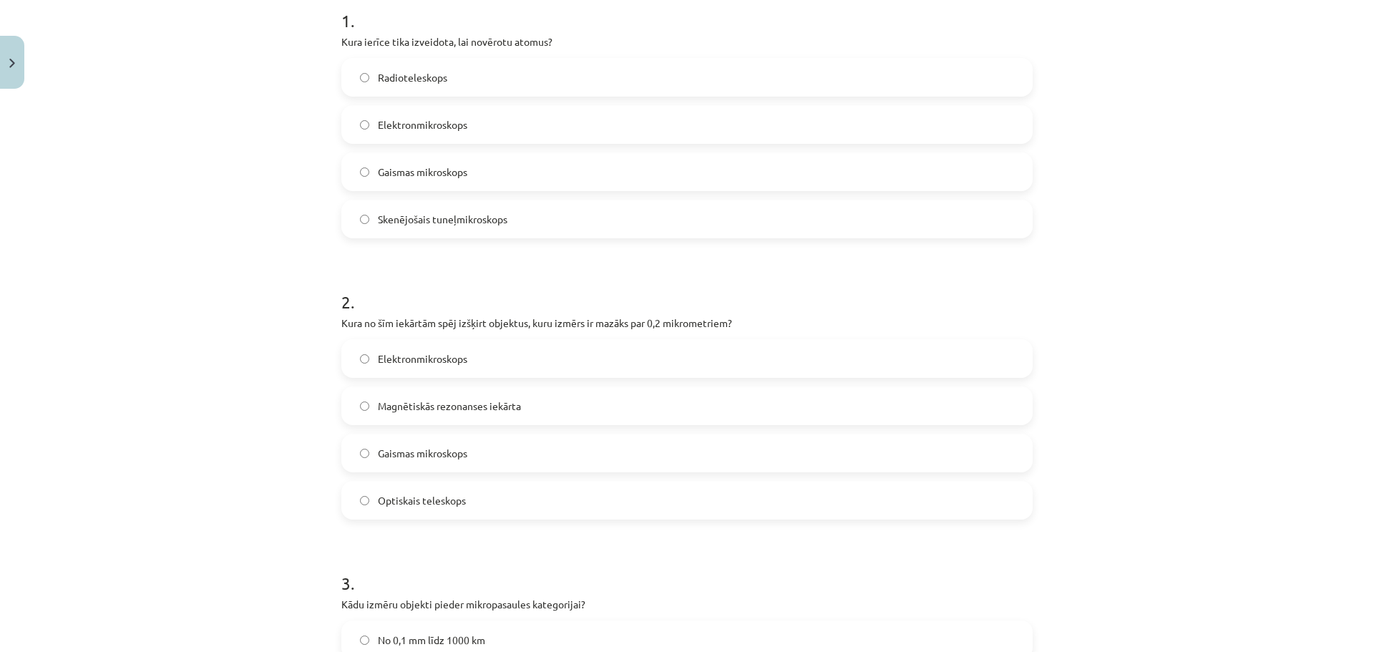
scroll to position [465, 0]
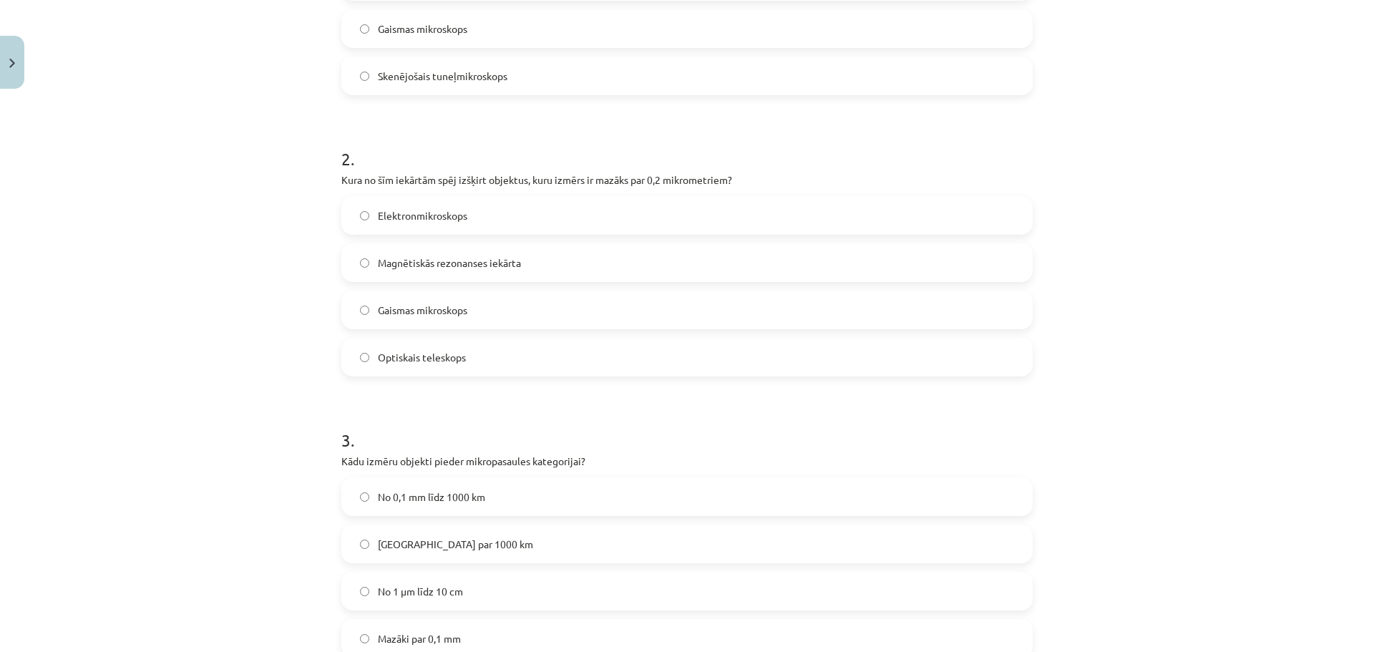
click at [459, 219] on span "Elektronmikroskops" at bounding box center [422, 215] width 89 height 15
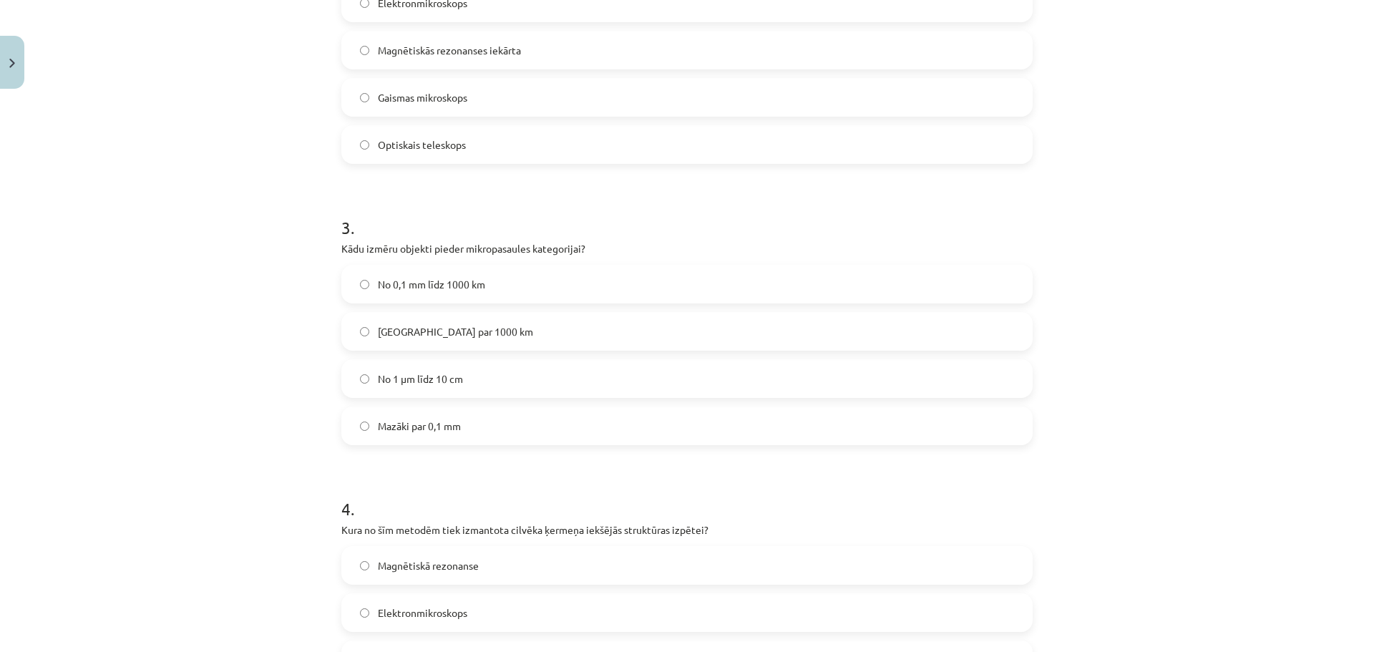
scroll to position [680, 0]
click at [459, 420] on label "Mazāki par 0,1 mm" at bounding box center [687, 424] width 688 height 36
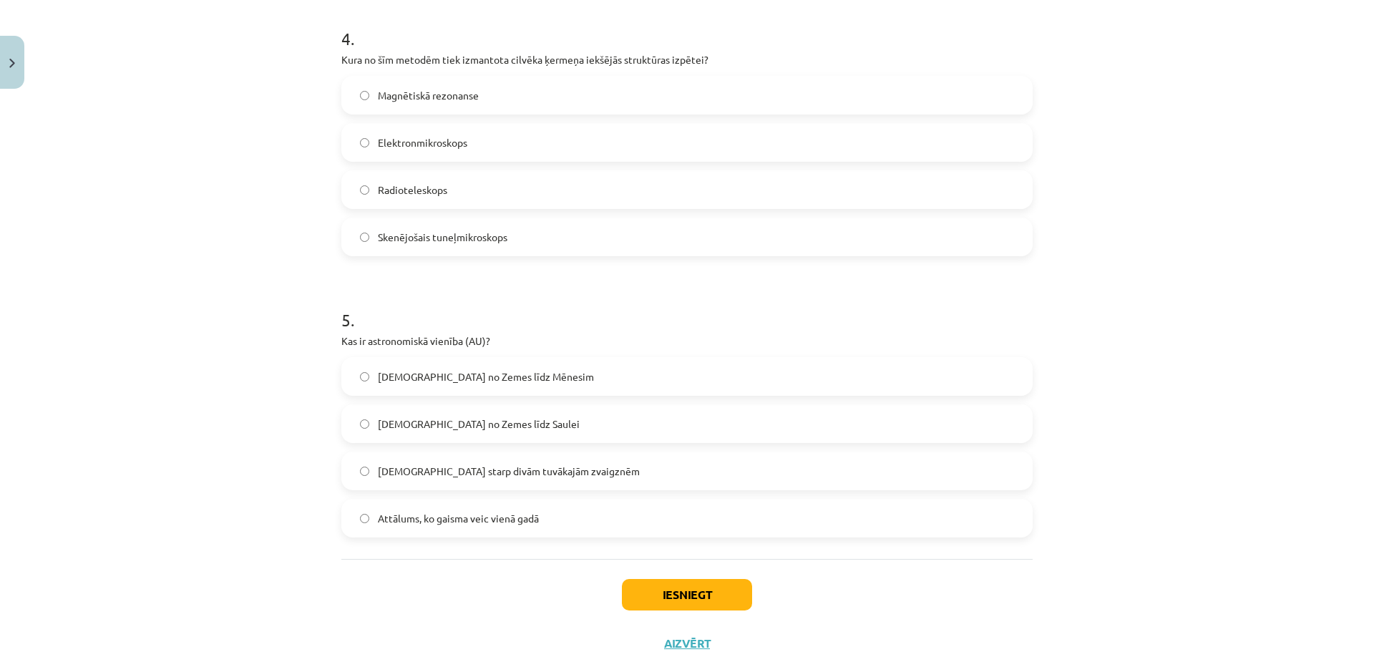
scroll to position [1180, 0]
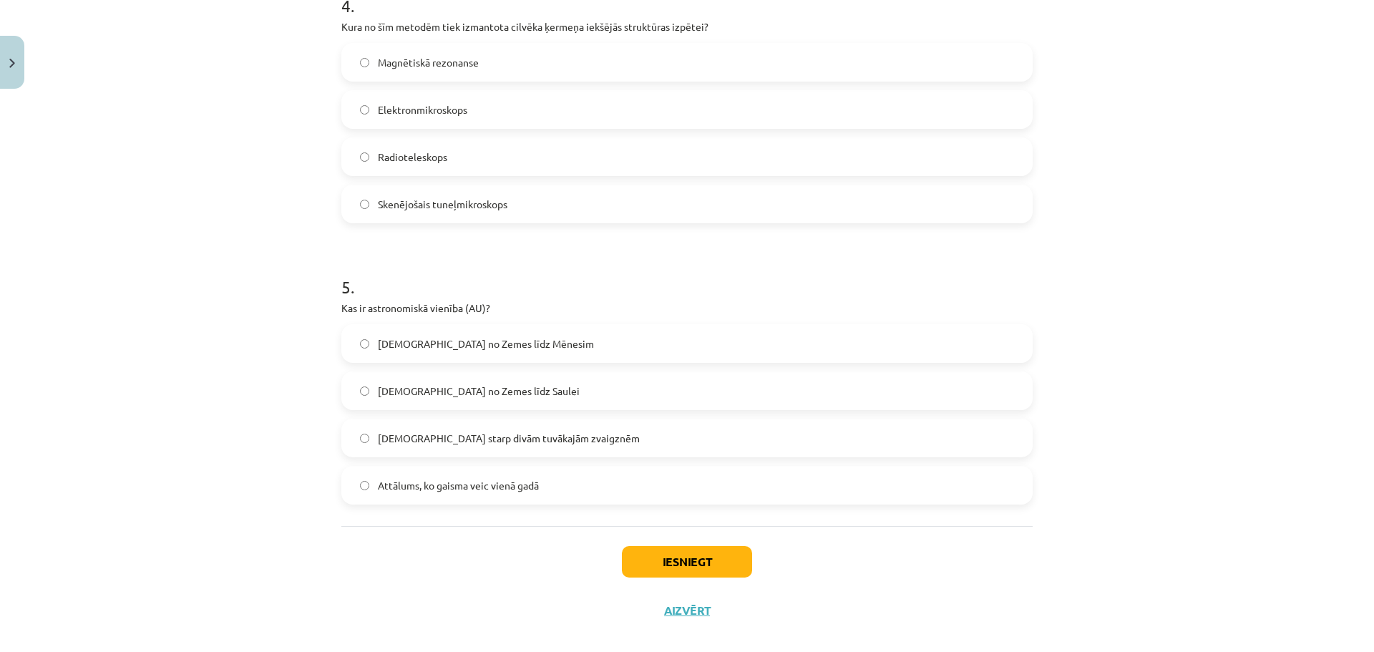
click at [507, 386] on span "Attālums no Zemes līdz Saulei" at bounding box center [479, 390] width 202 height 15
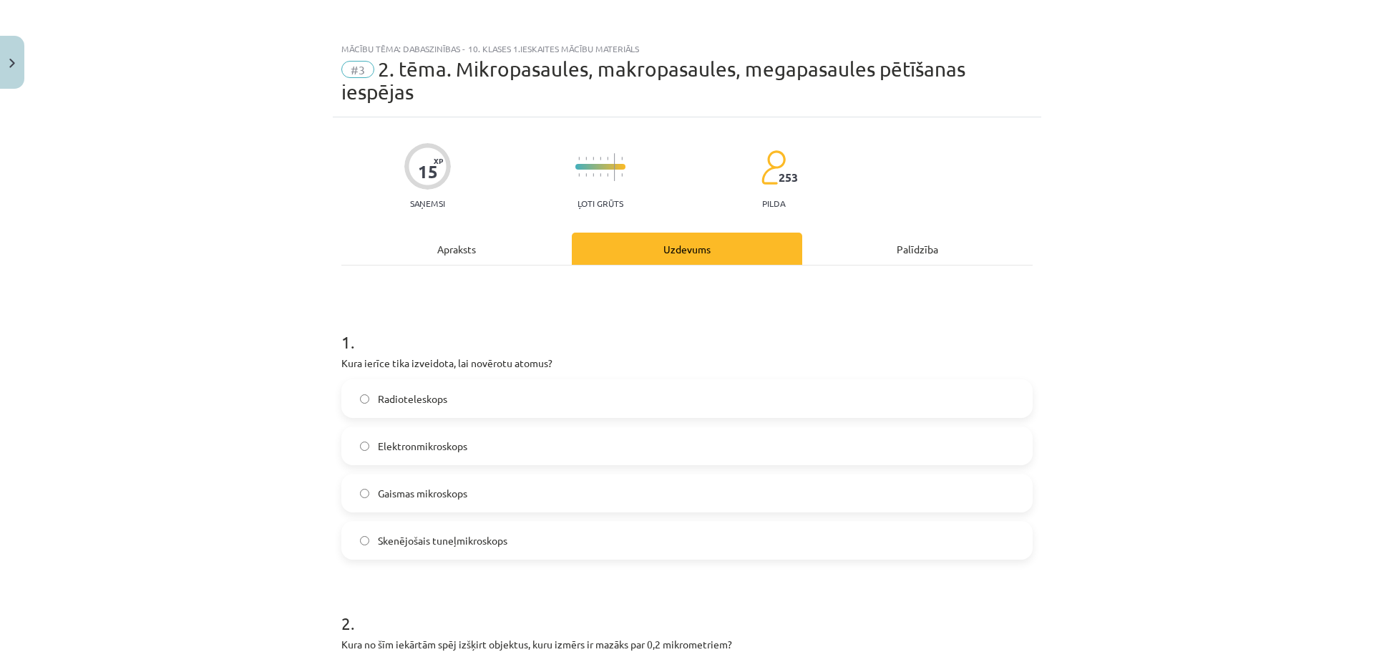
scroll to position [0, 0]
click at [455, 251] on div "Apraksts" at bounding box center [456, 249] width 230 height 32
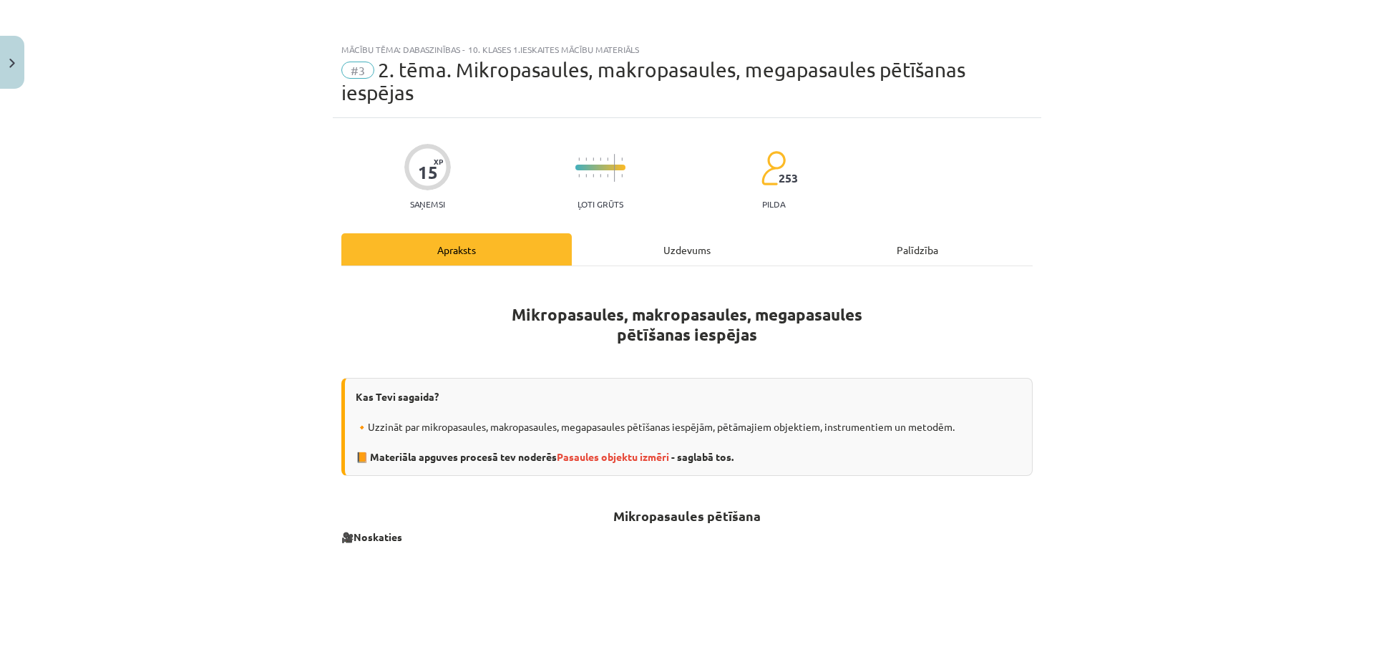
click at [689, 253] on div "Uzdevums" at bounding box center [687, 249] width 230 height 32
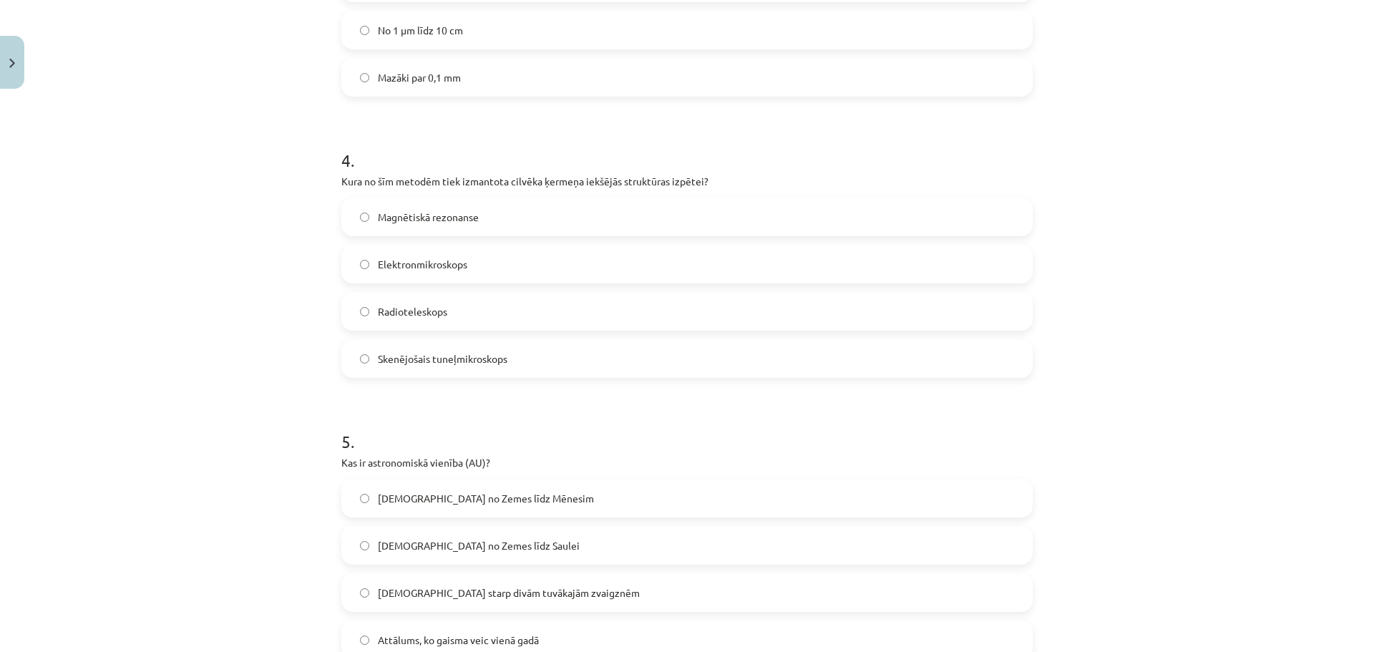
scroll to position [1037, 0]
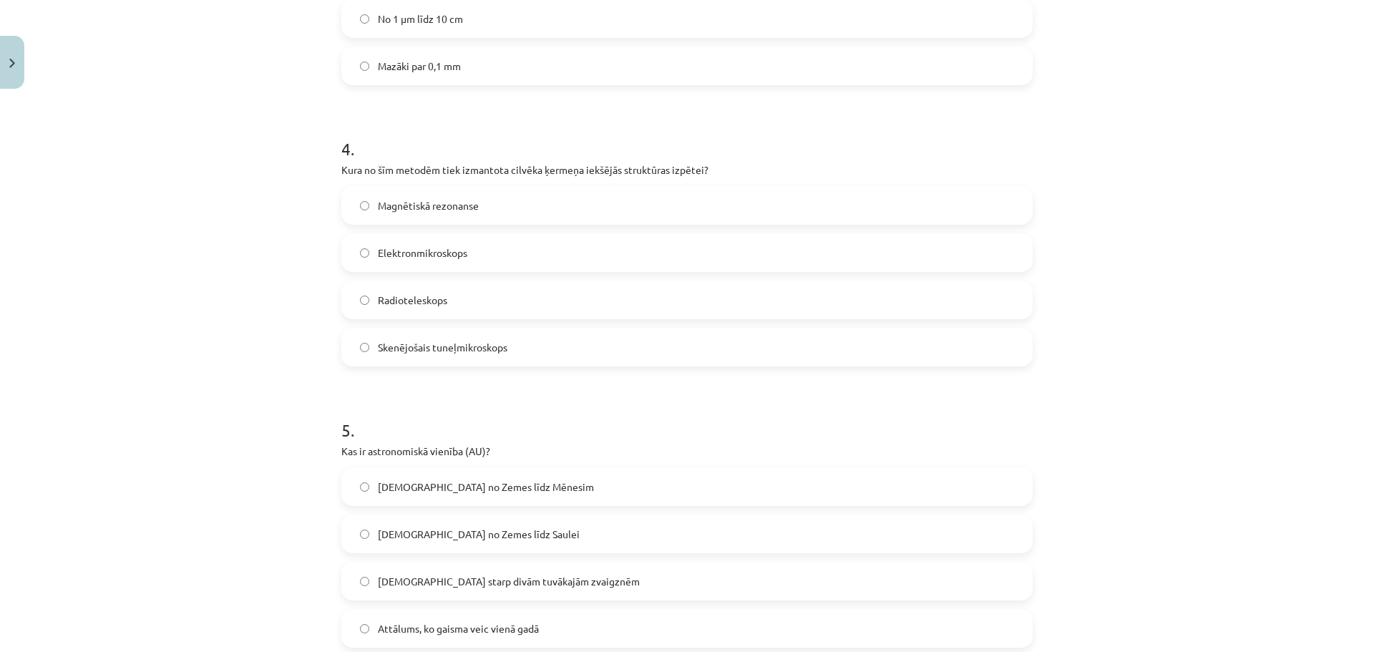
click at [438, 212] on label "Magnētiskā rezonanse" at bounding box center [687, 205] width 688 height 36
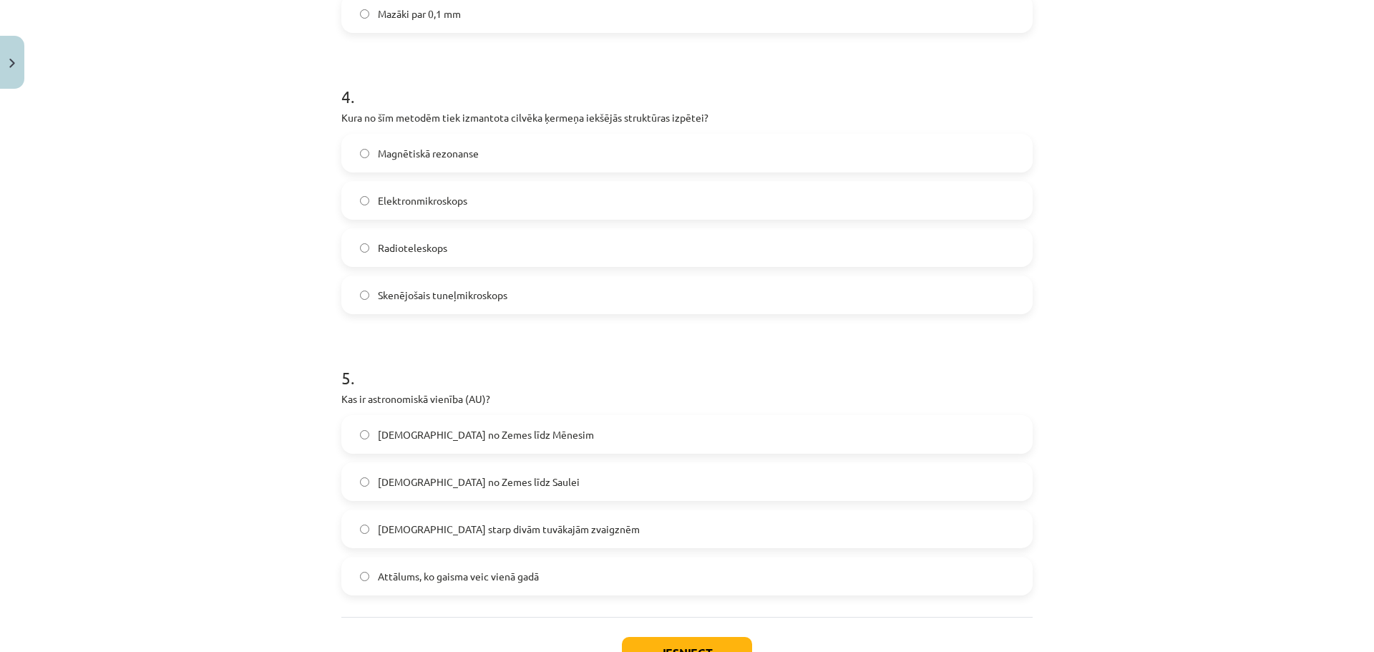
scroll to position [1199, 0]
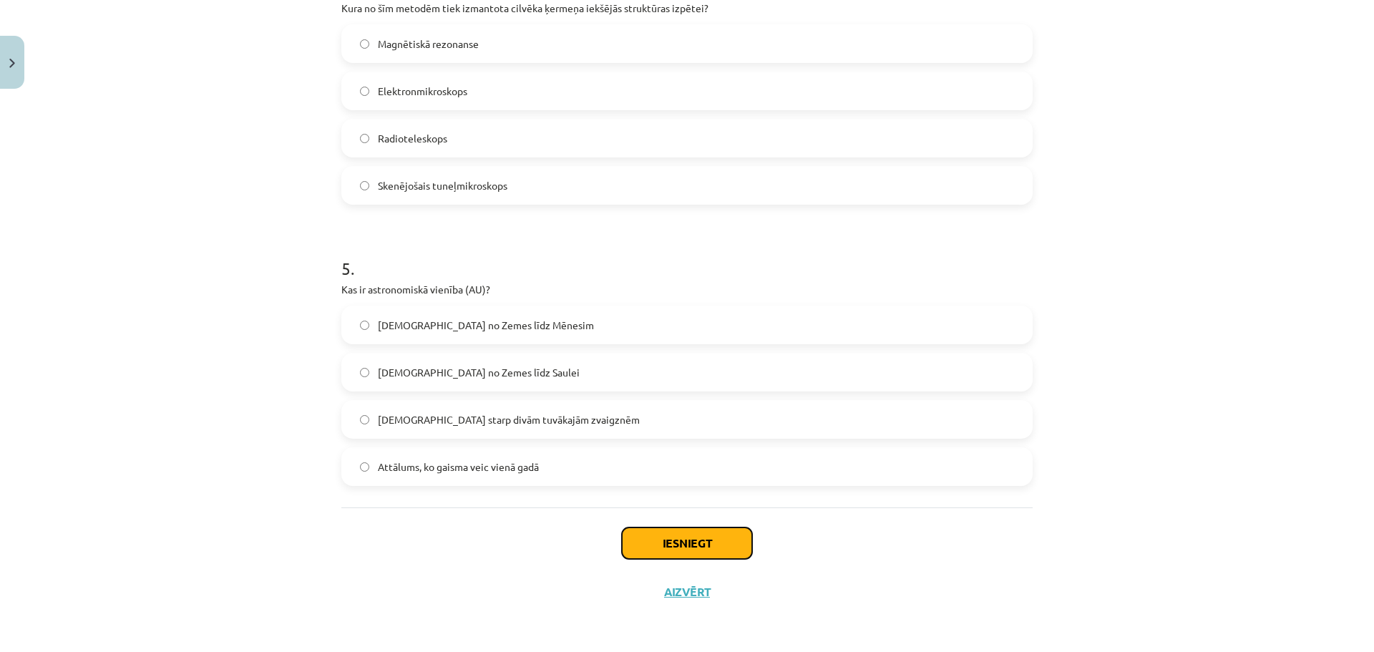
click at [696, 541] on button "Iesniegt" at bounding box center [687, 542] width 130 height 31
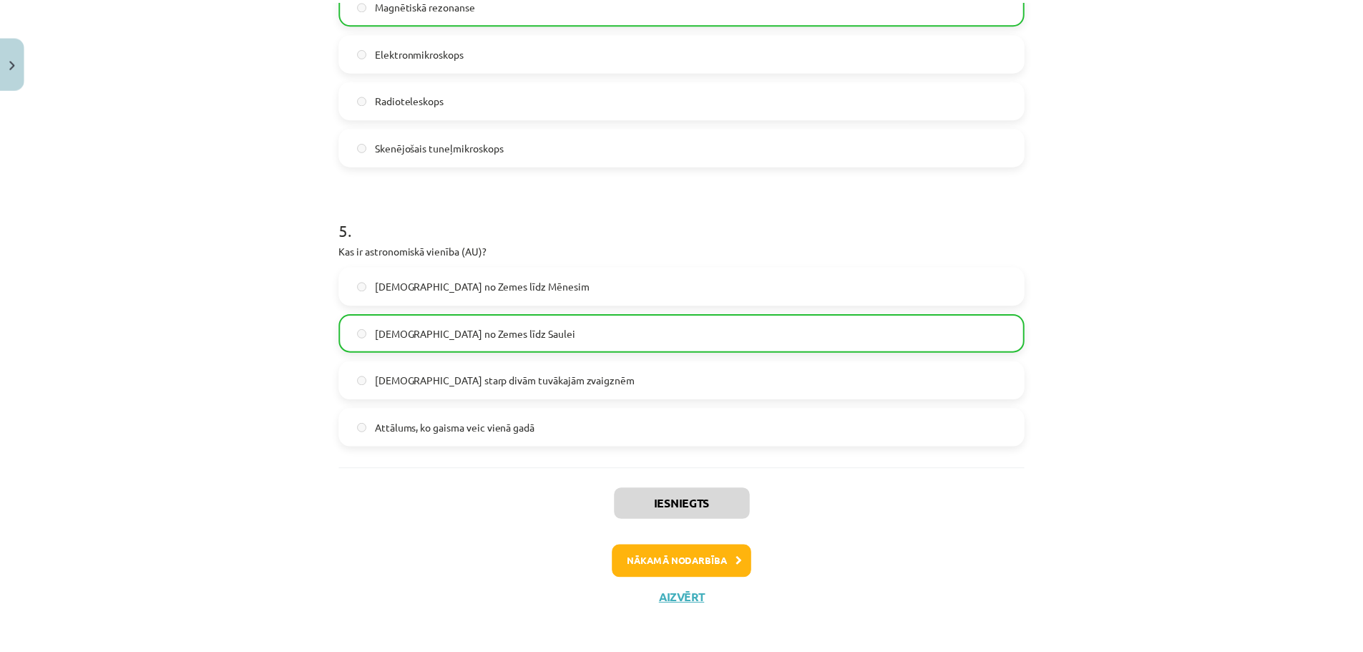
scroll to position [1245, 0]
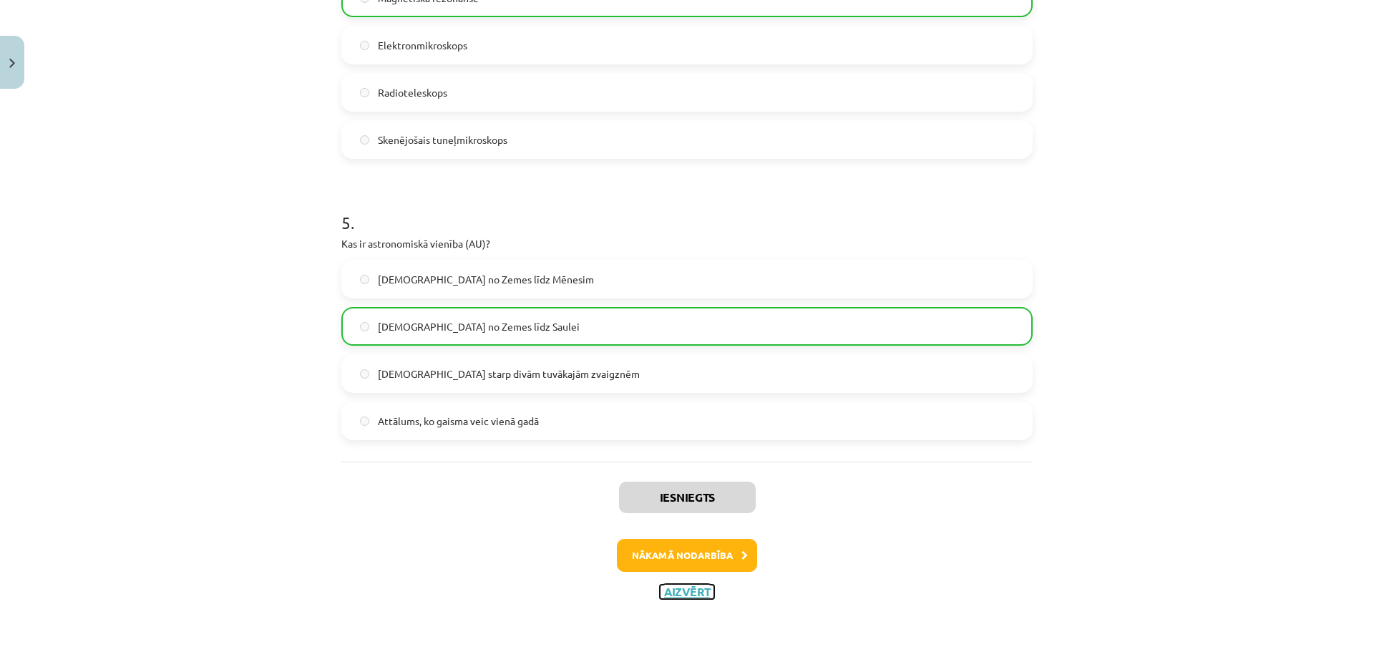
click at [684, 597] on button "Aizvērt" at bounding box center [687, 591] width 54 height 14
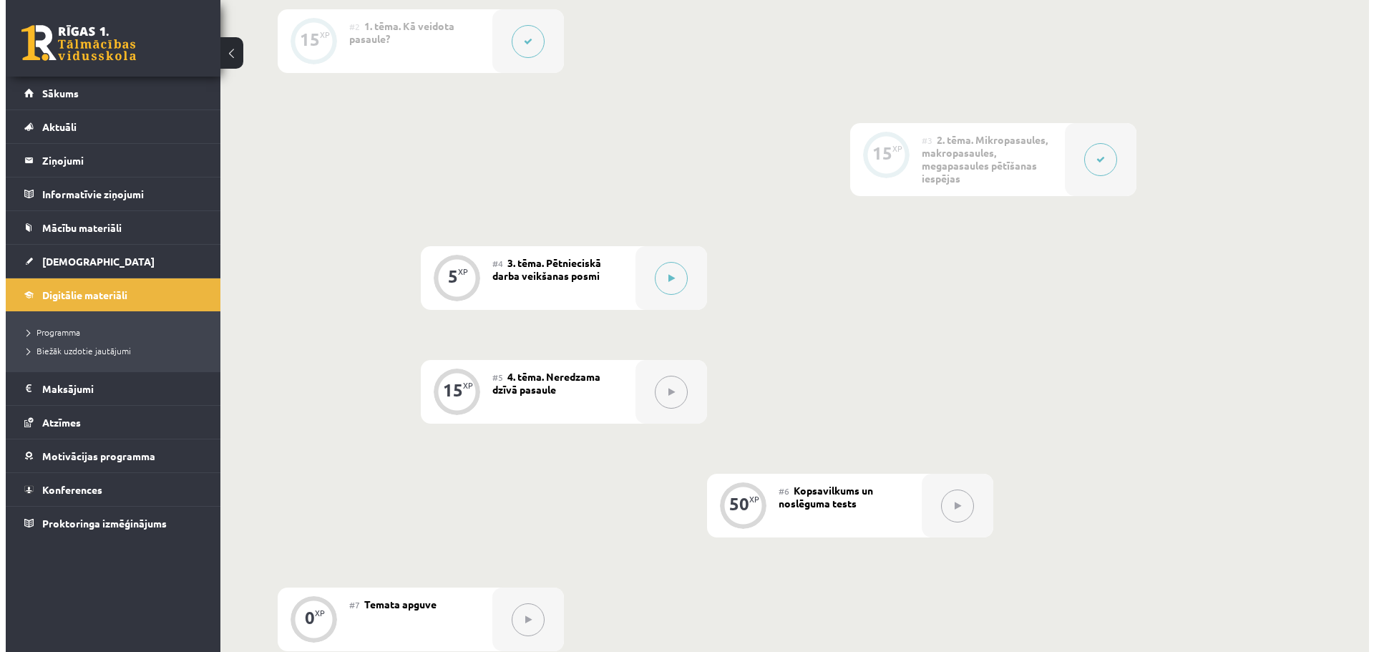
scroll to position [501, 0]
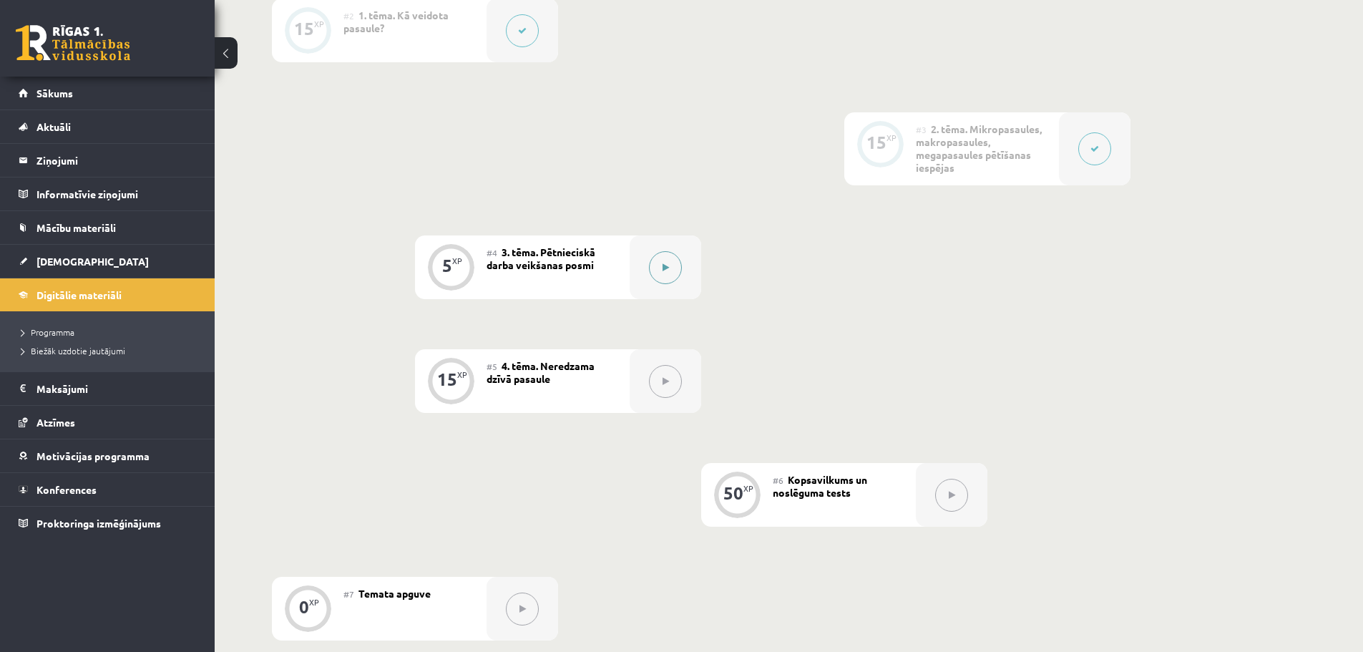
click at [668, 271] on icon at bounding box center [665, 267] width 6 height 9
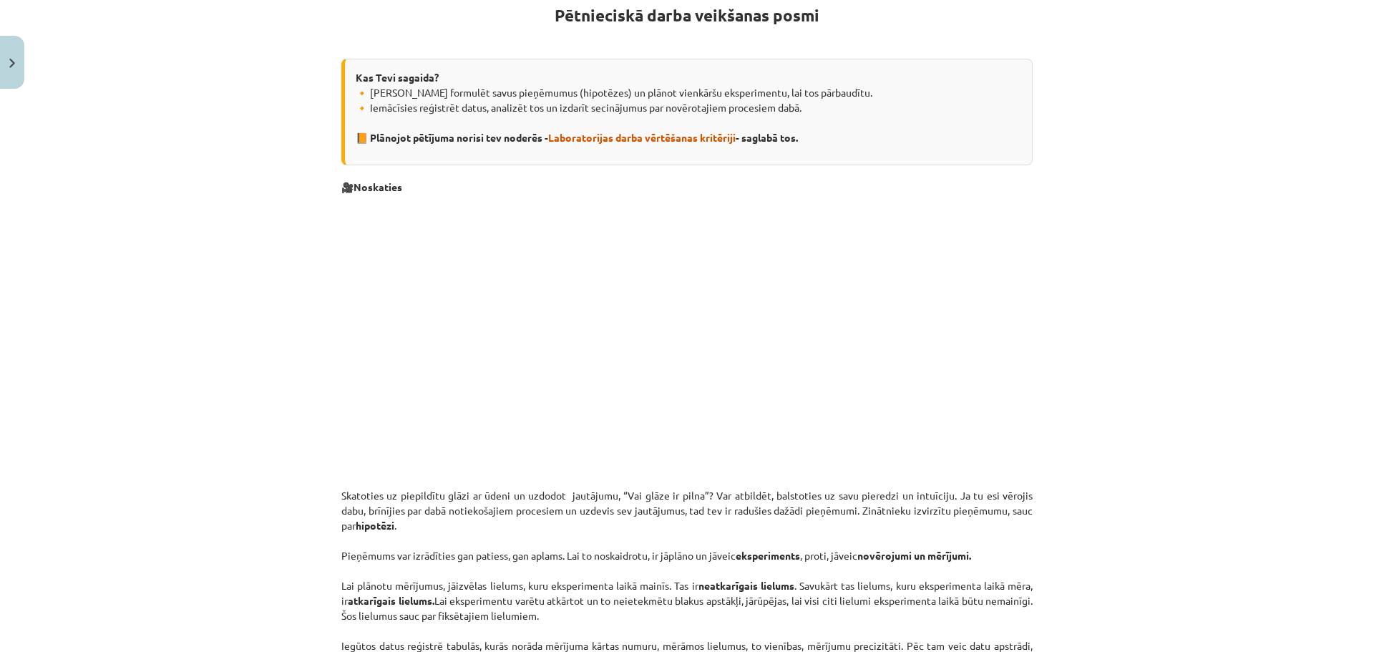
scroll to position [286, 0]
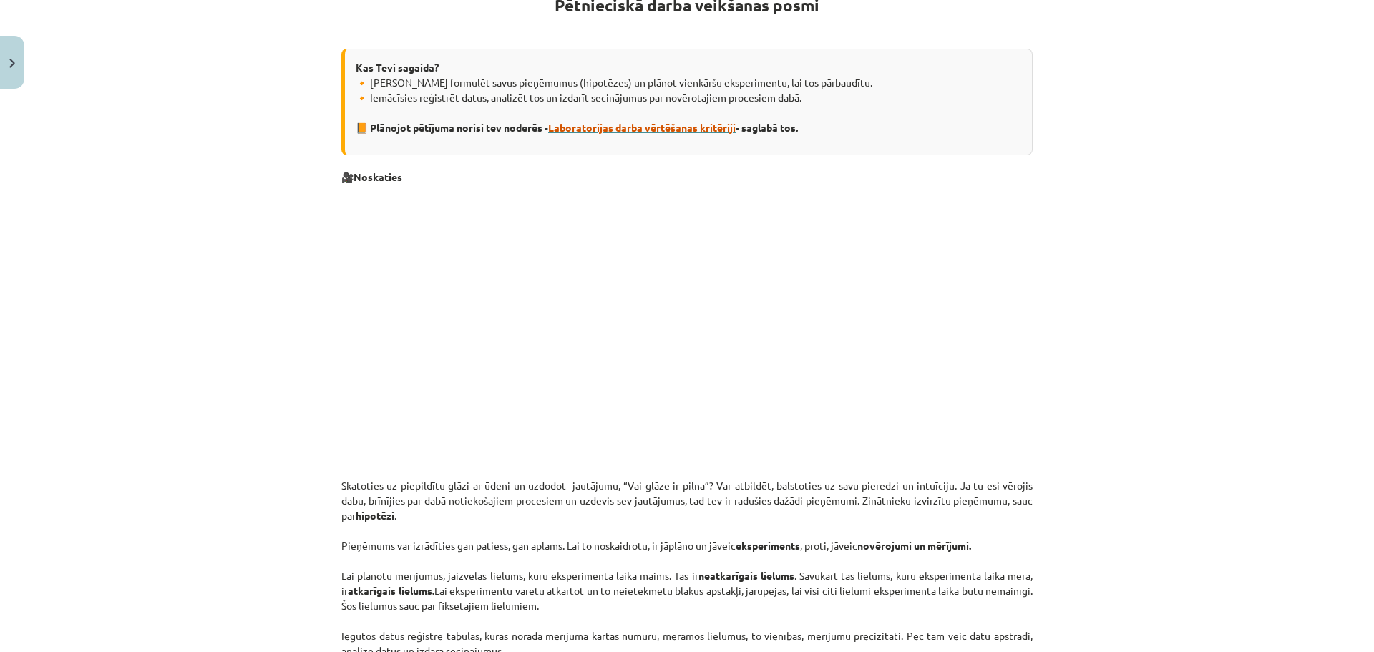
click at [661, 123] on span "Laboratorijas darba vērtēšanas kritēriji" at bounding box center [641, 127] width 187 height 13
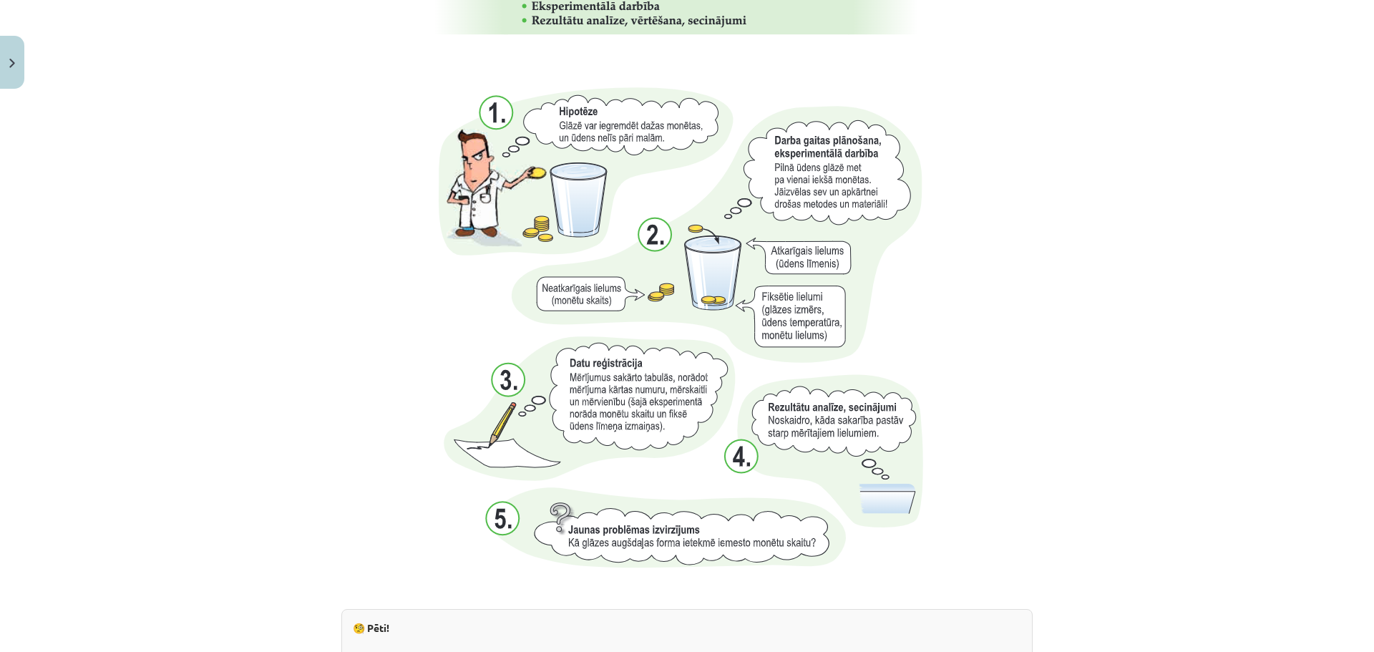
scroll to position [1117, 0]
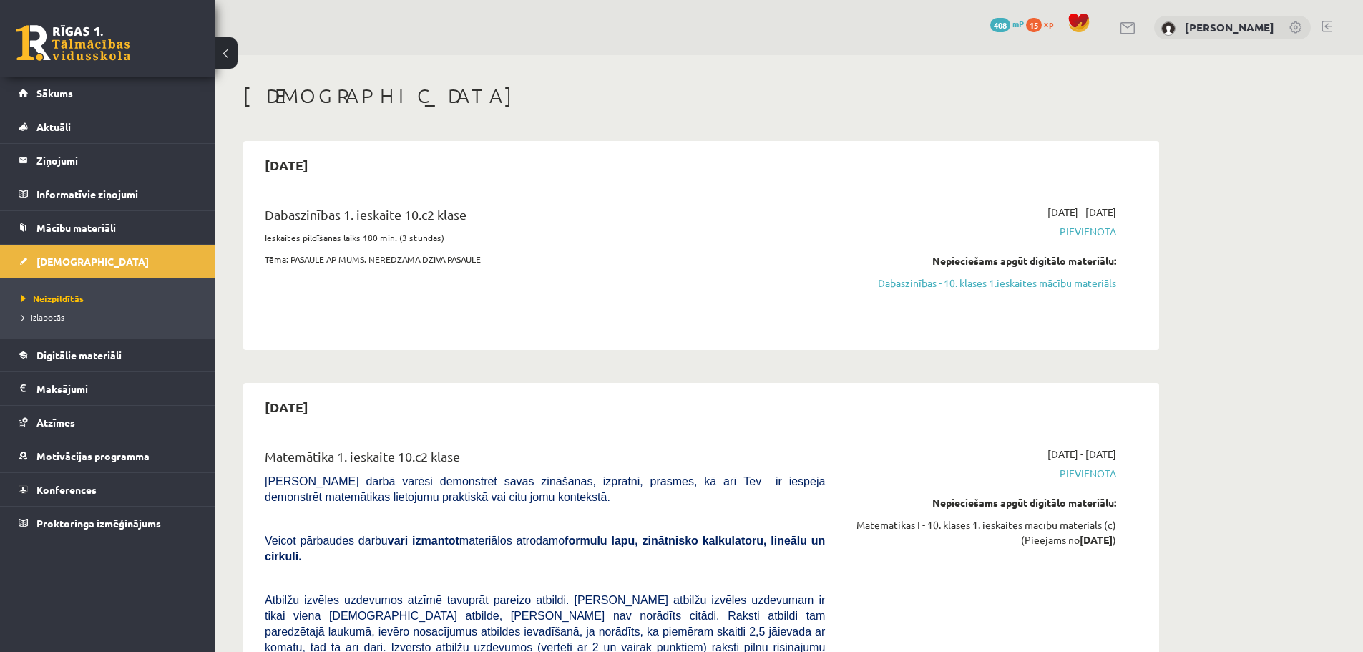
drag, startPoint x: 948, startPoint y: 280, endPoint x: 753, endPoint y: 53, distance: 299.8
click at [948, 280] on link "Dabaszinības - 10. klases 1.ieskaites mācību materiāls" at bounding box center [981, 282] width 270 height 15
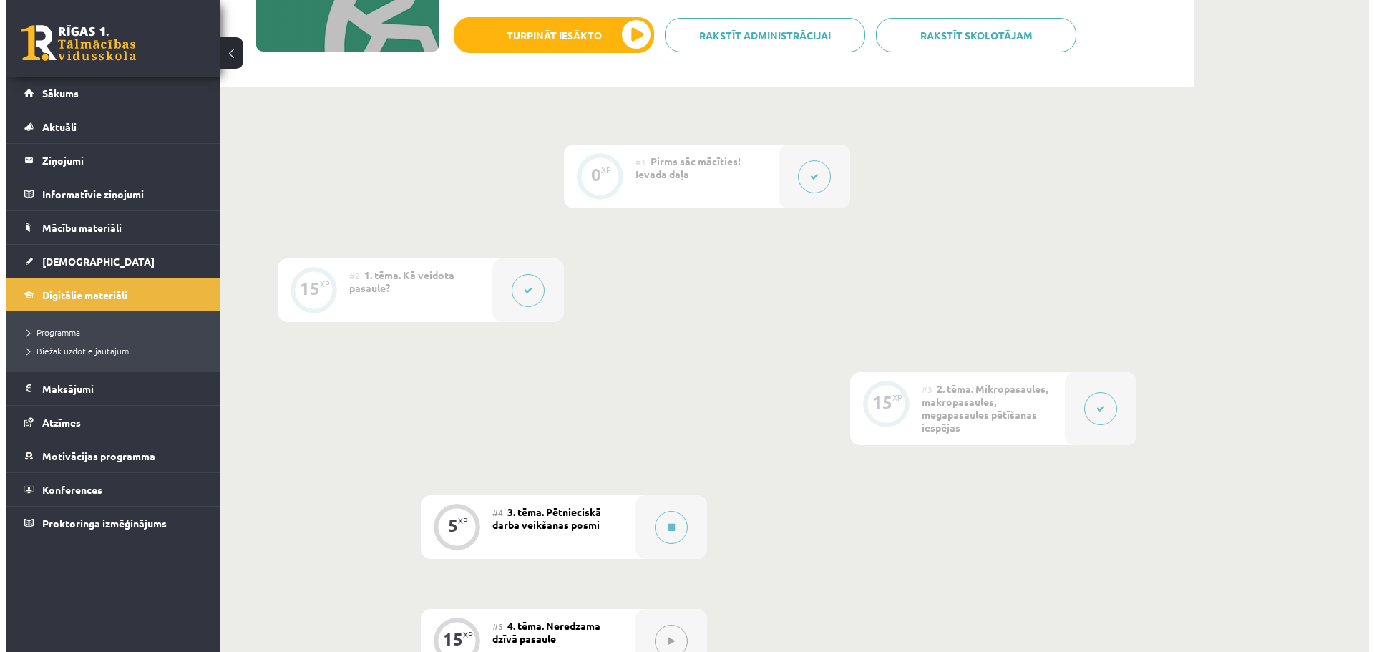
scroll to position [286, 0]
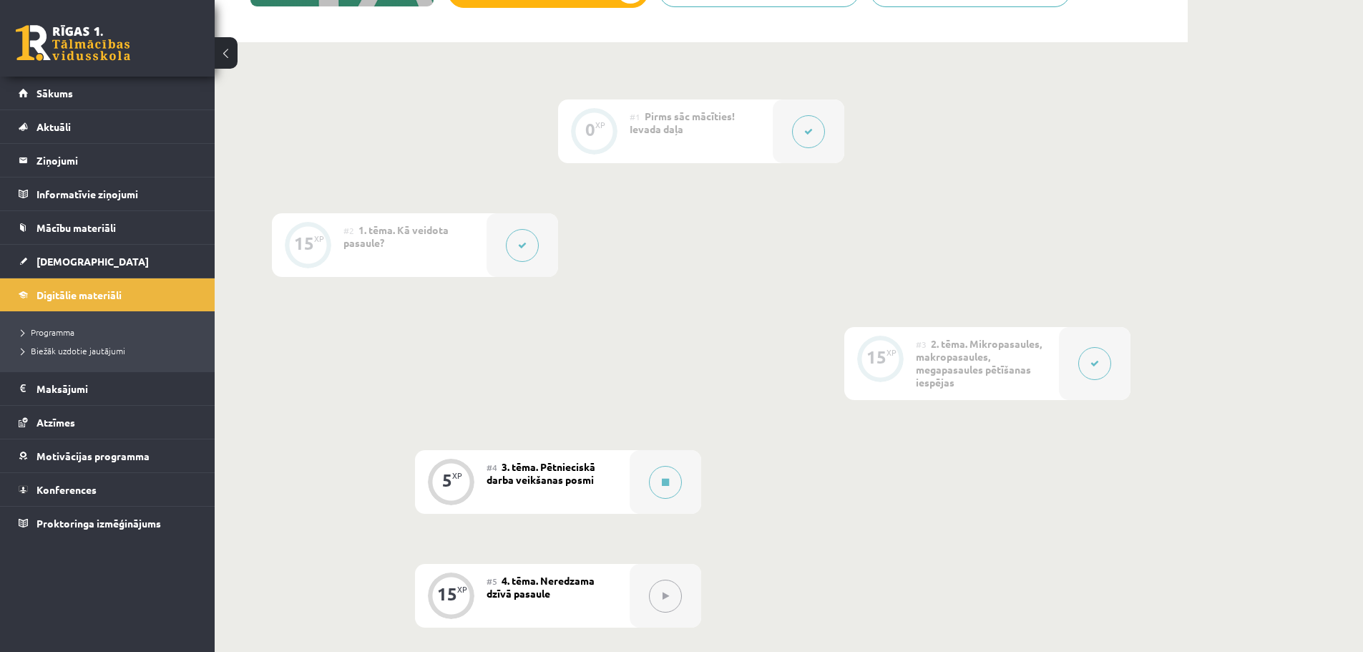
click at [1090, 371] on button at bounding box center [1094, 363] width 33 height 33
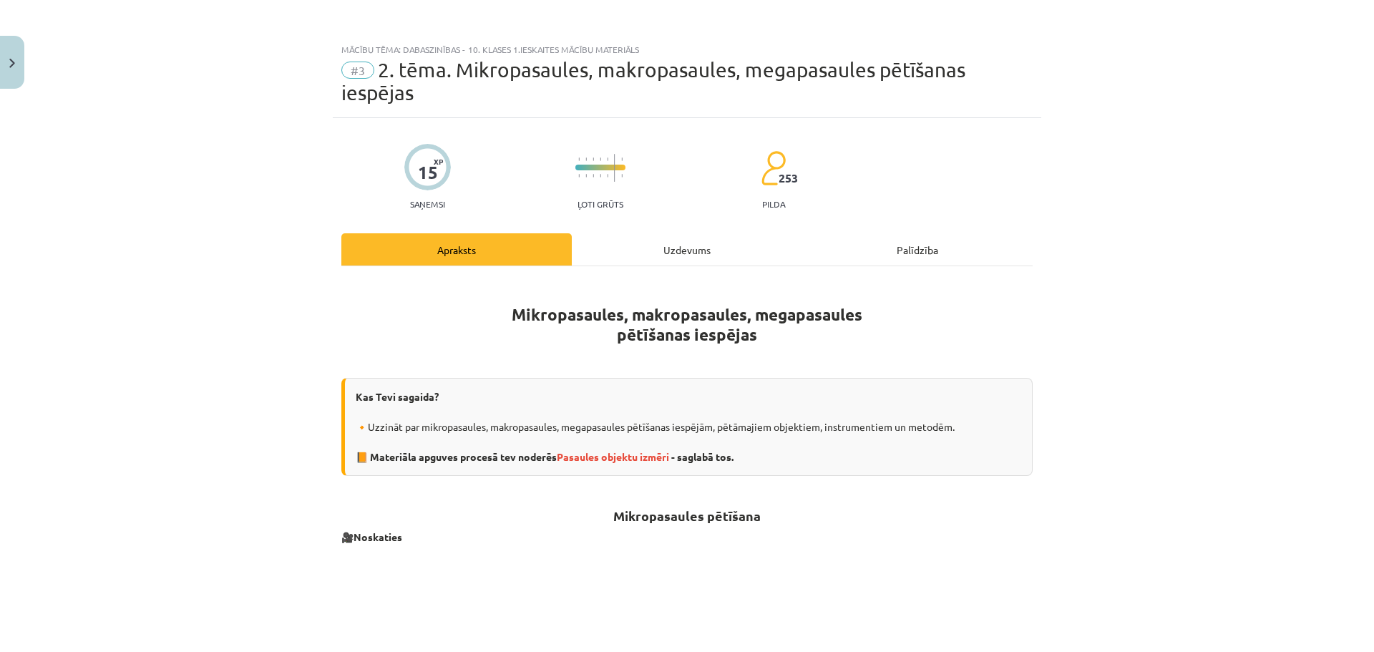
click at [671, 254] on div "Uzdevums" at bounding box center [687, 249] width 230 height 32
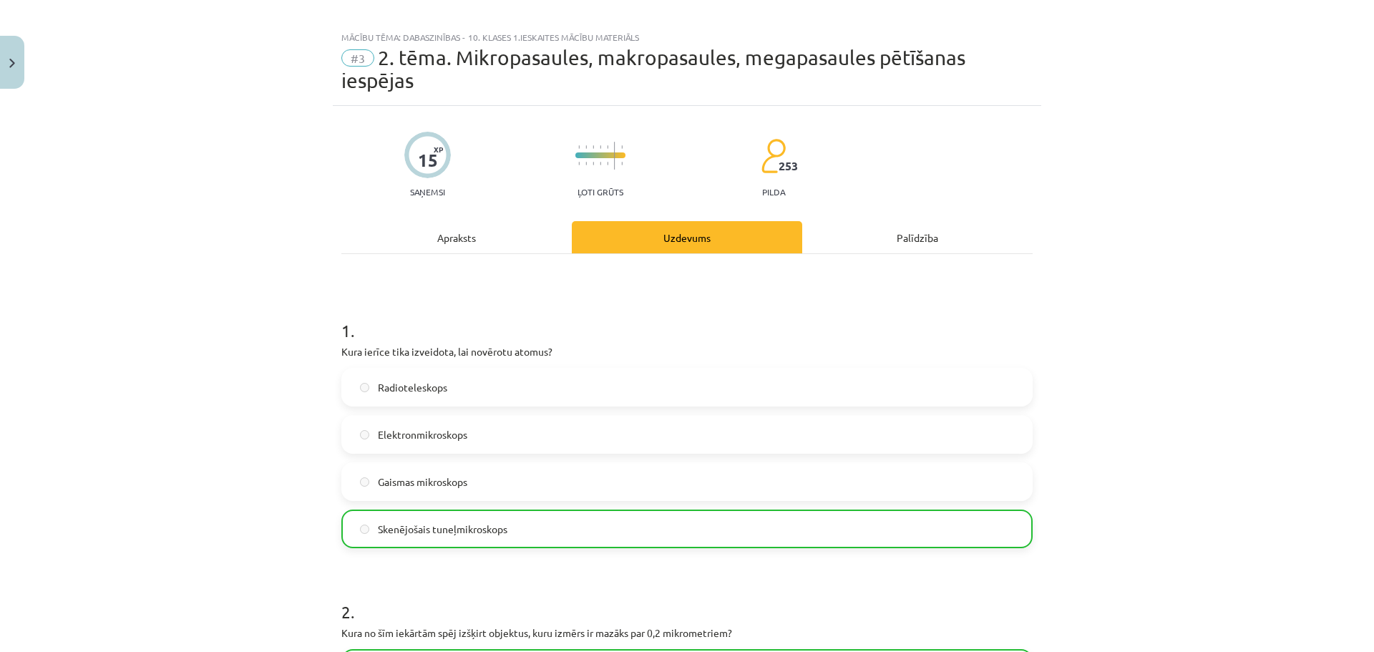
scroll to position [0, 0]
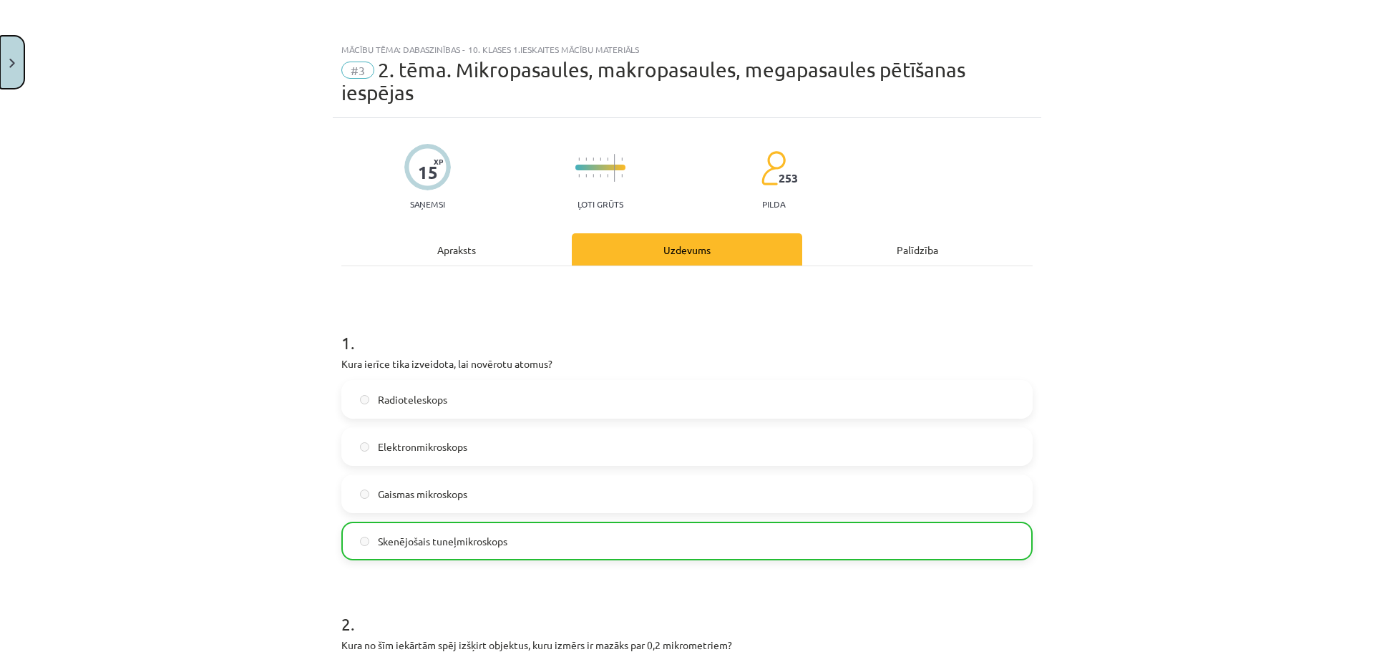
click at [18, 59] on button "Close" at bounding box center [12, 62] width 24 height 53
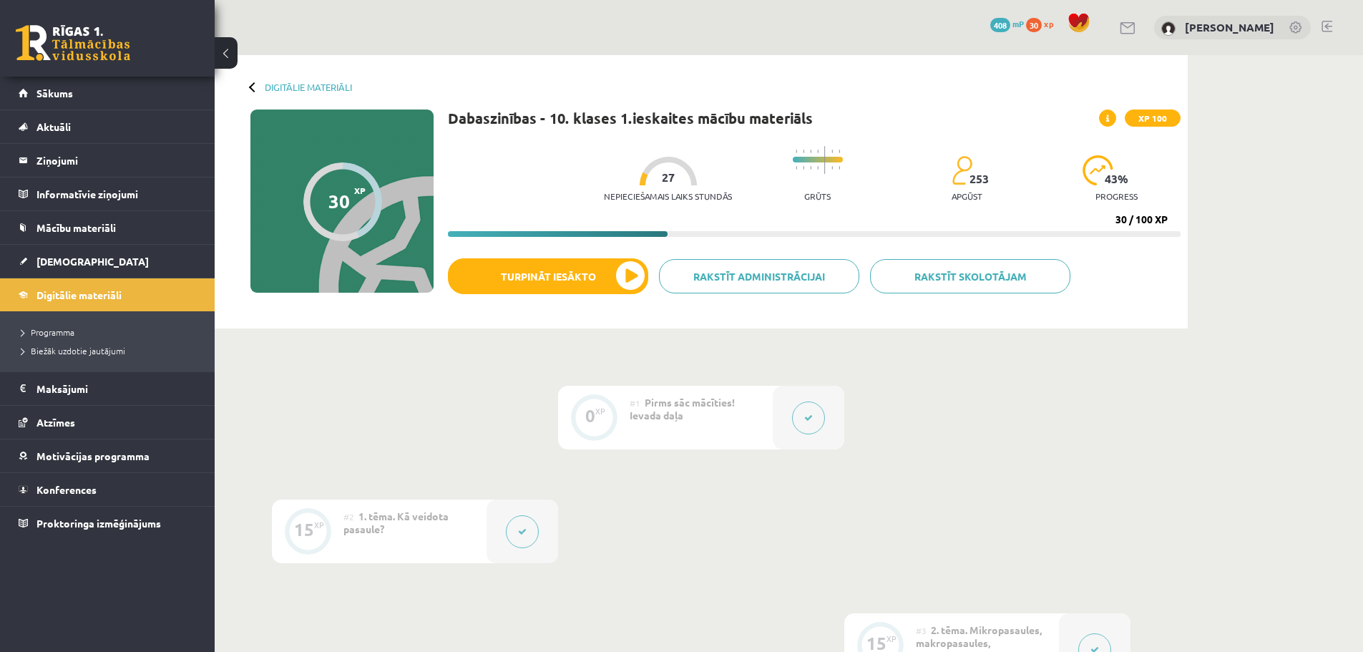
click at [1010, 24] on span "408" at bounding box center [1000, 25] width 20 height 14
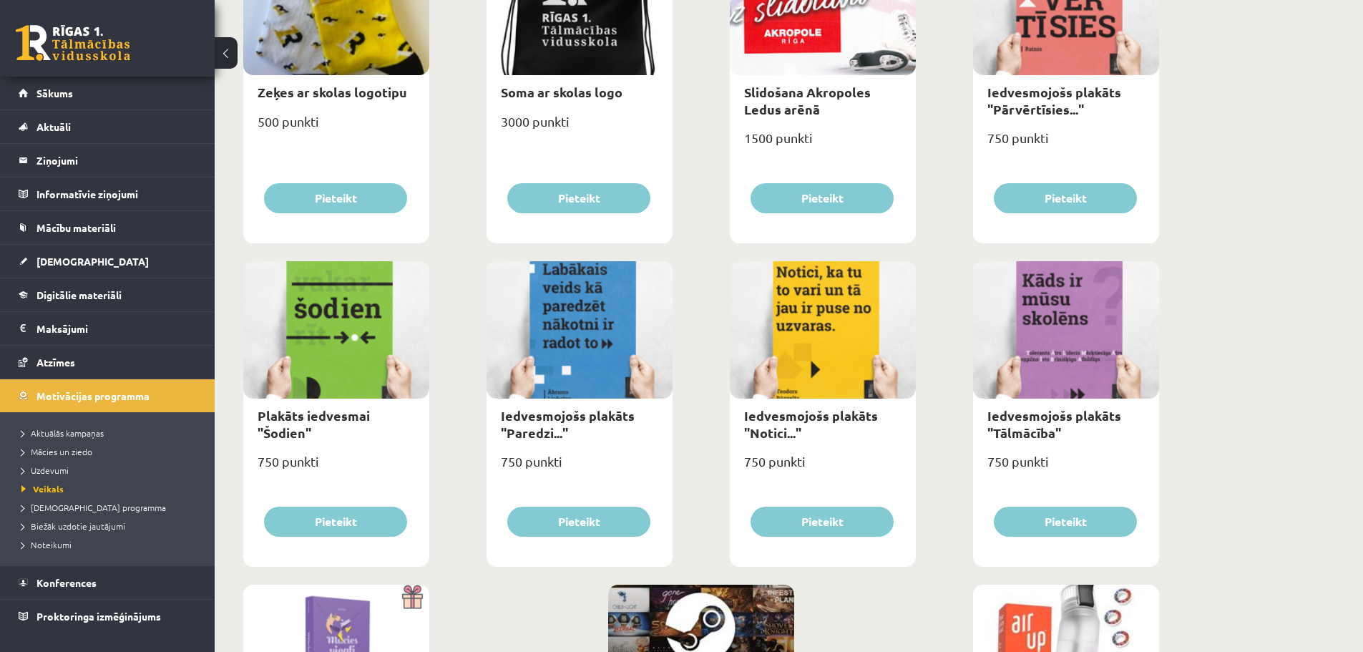
scroll to position [1260, 0]
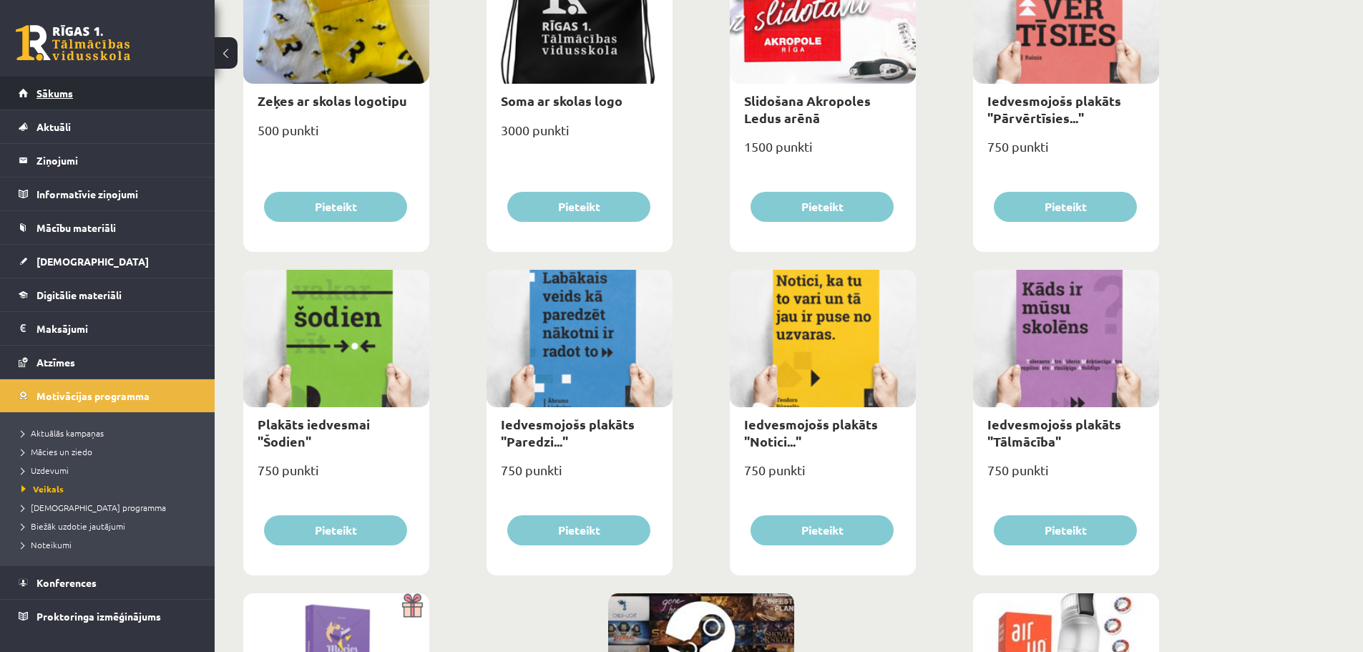
drag, startPoint x: 451, startPoint y: 183, endPoint x: 77, endPoint y: 88, distance: 386.1
click at [77, 88] on link "Sākums" at bounding box center [108, 93] width 178 height 33
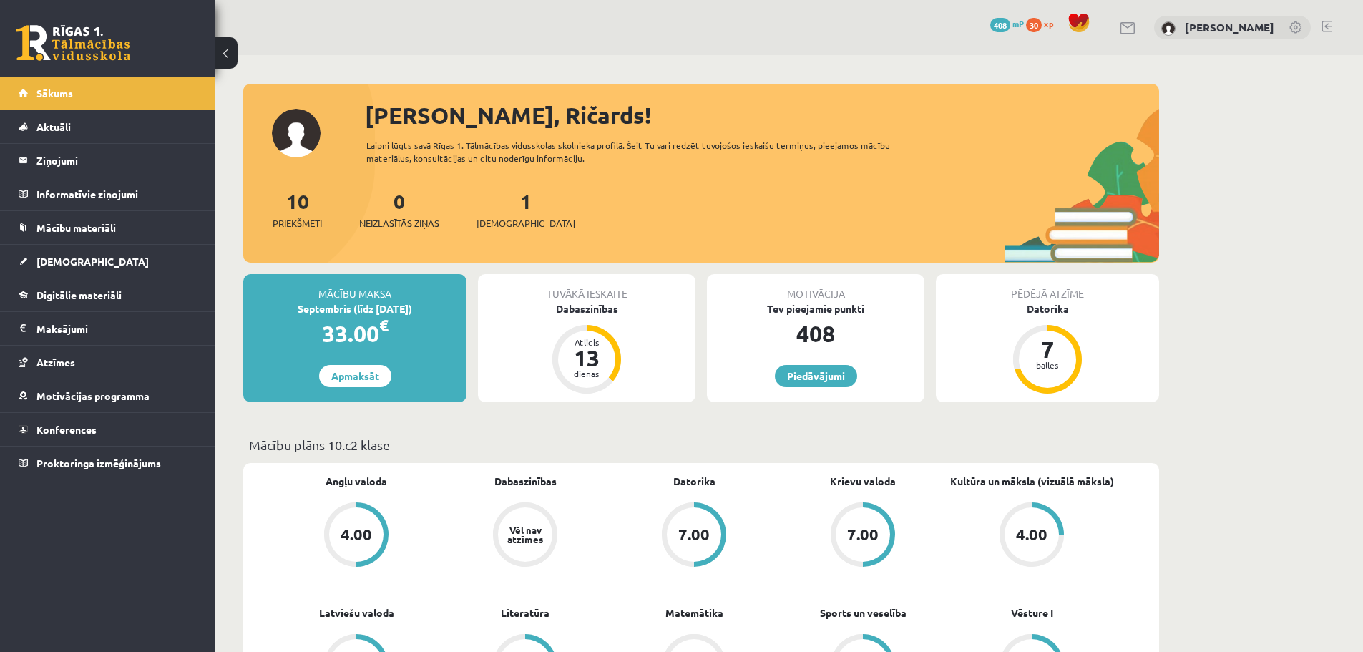
click at [1329, 25] on link at bounding box center [1326, 26] width 11 height 11
